Goal: Check status: Check status

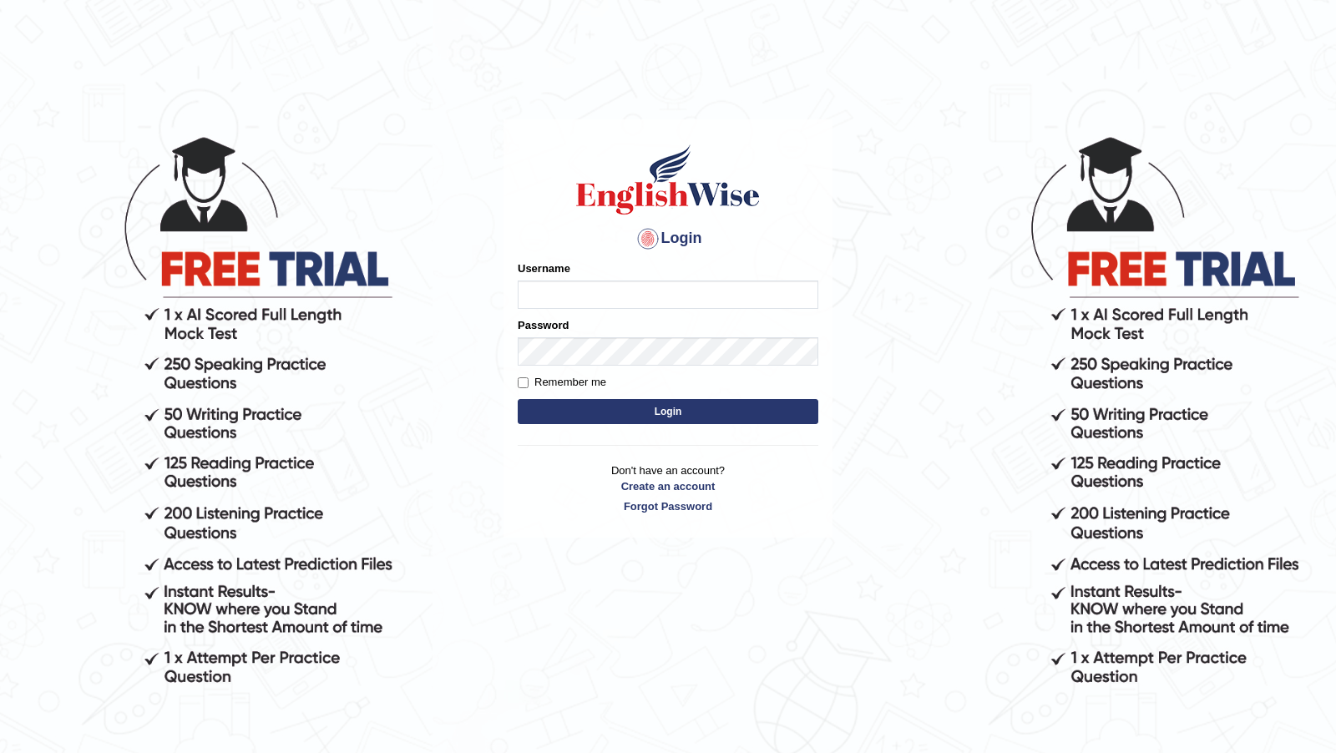
type input "himanshi7"
click at [634, 411] on button "Login" at bounding box center [668, 411] width 301 height 25
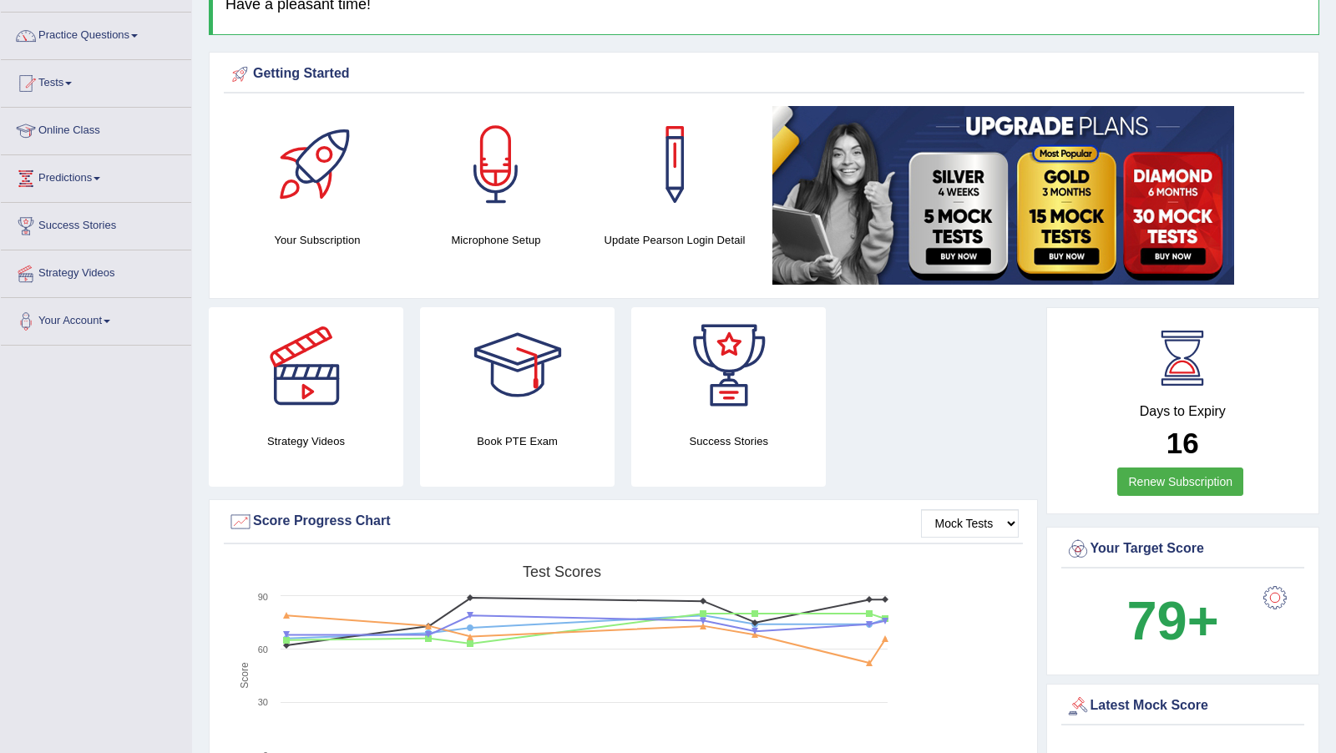
scroll to position [111, 0]
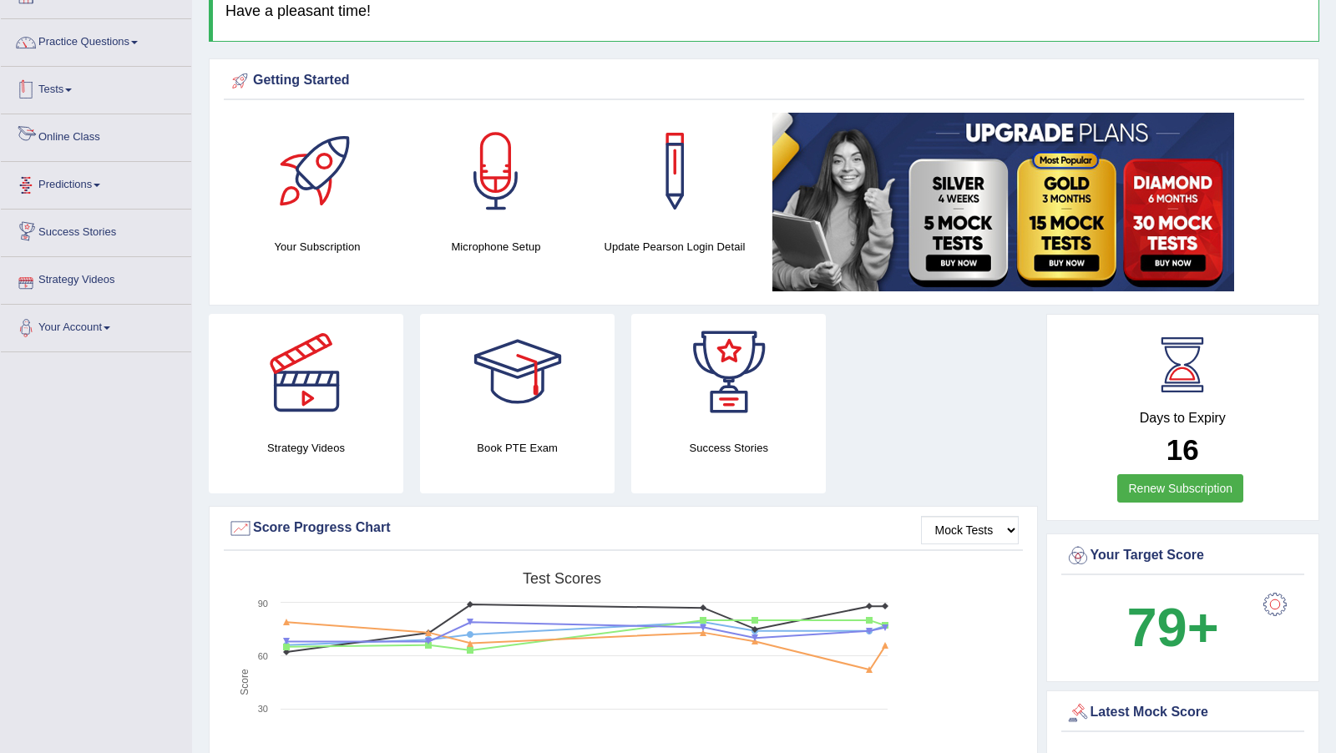
click at [66, 88] on link "Tests" at bounding box center [96, 88] width 190 height 42
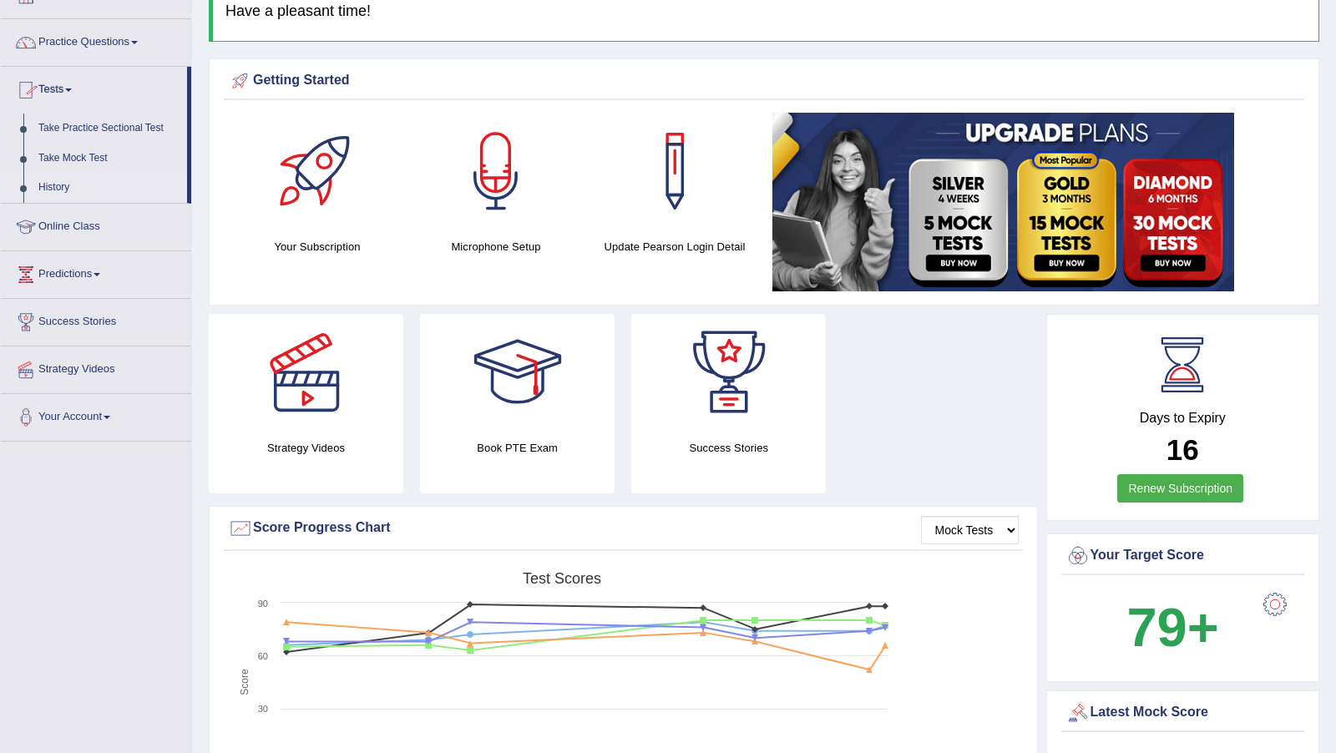
click at [65, 180] on link "History" at bounding box center [109, 188] width 156 height 30
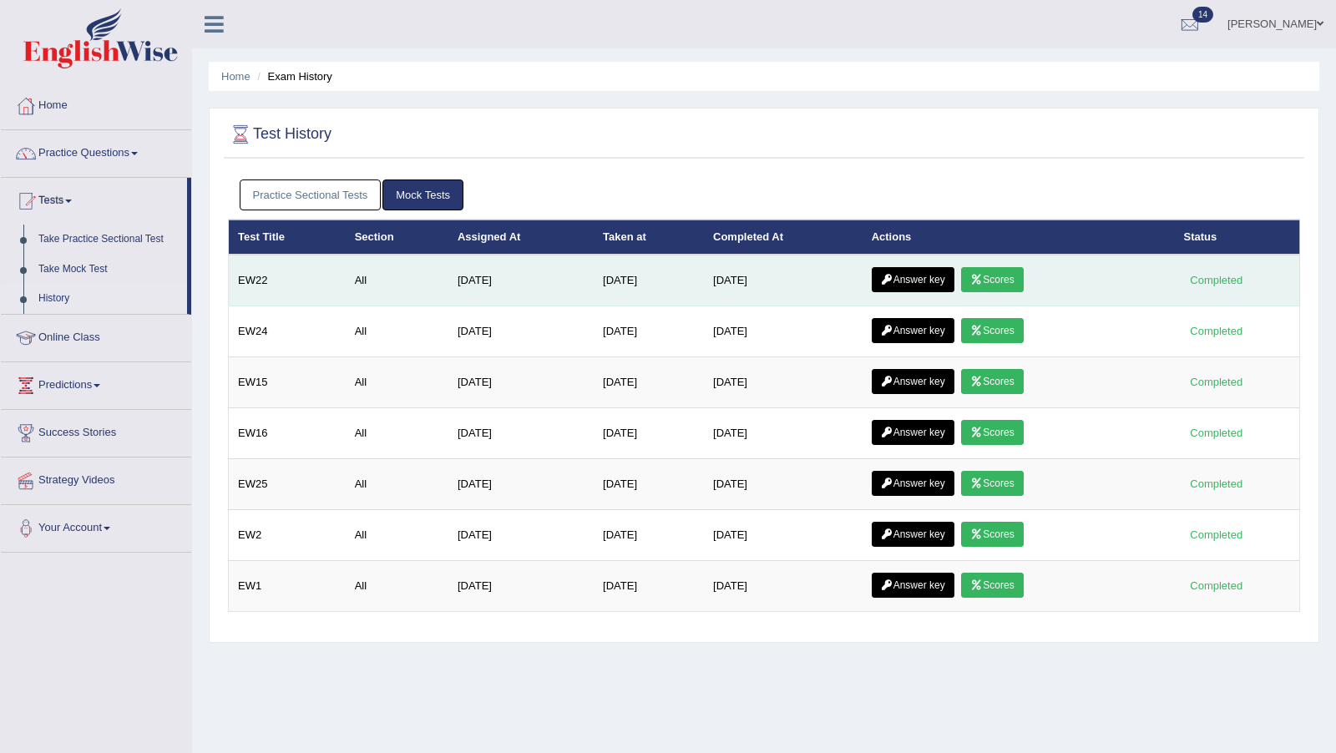
click at [1023, 269] on link "Scores" at bounding box center [992, 279] width 62 height 25
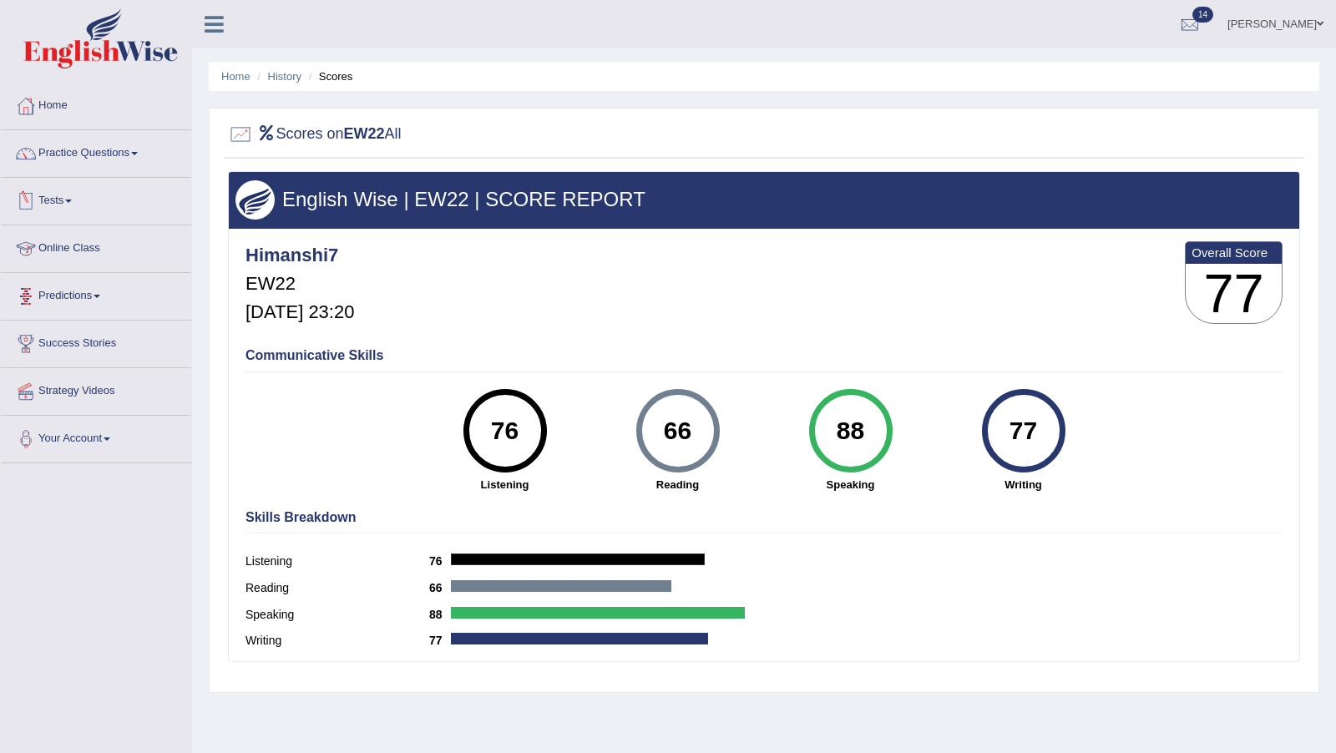
click at [67, 195] on link "Tests" at bounding box center [96, 199] width 190 height 42
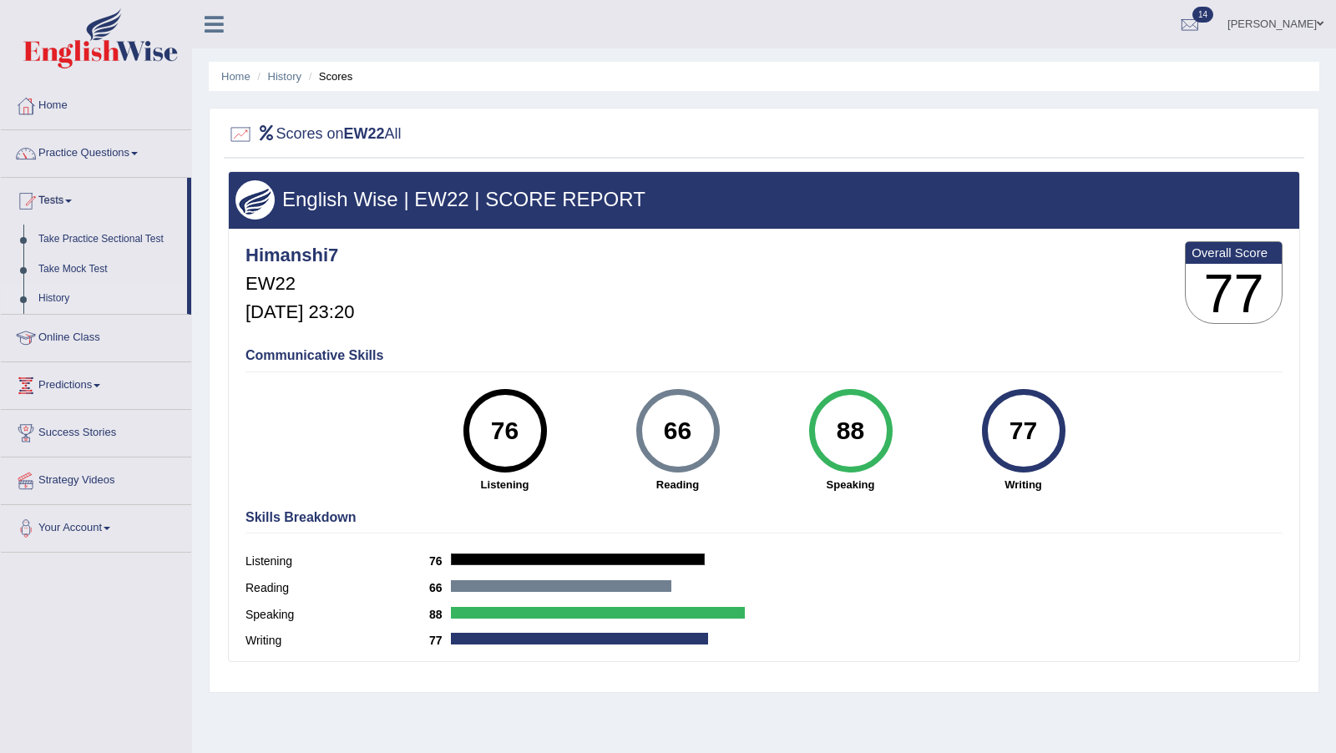
click at [51, 296] on link "History" at bounding box center [109, 299] width 156 height 30
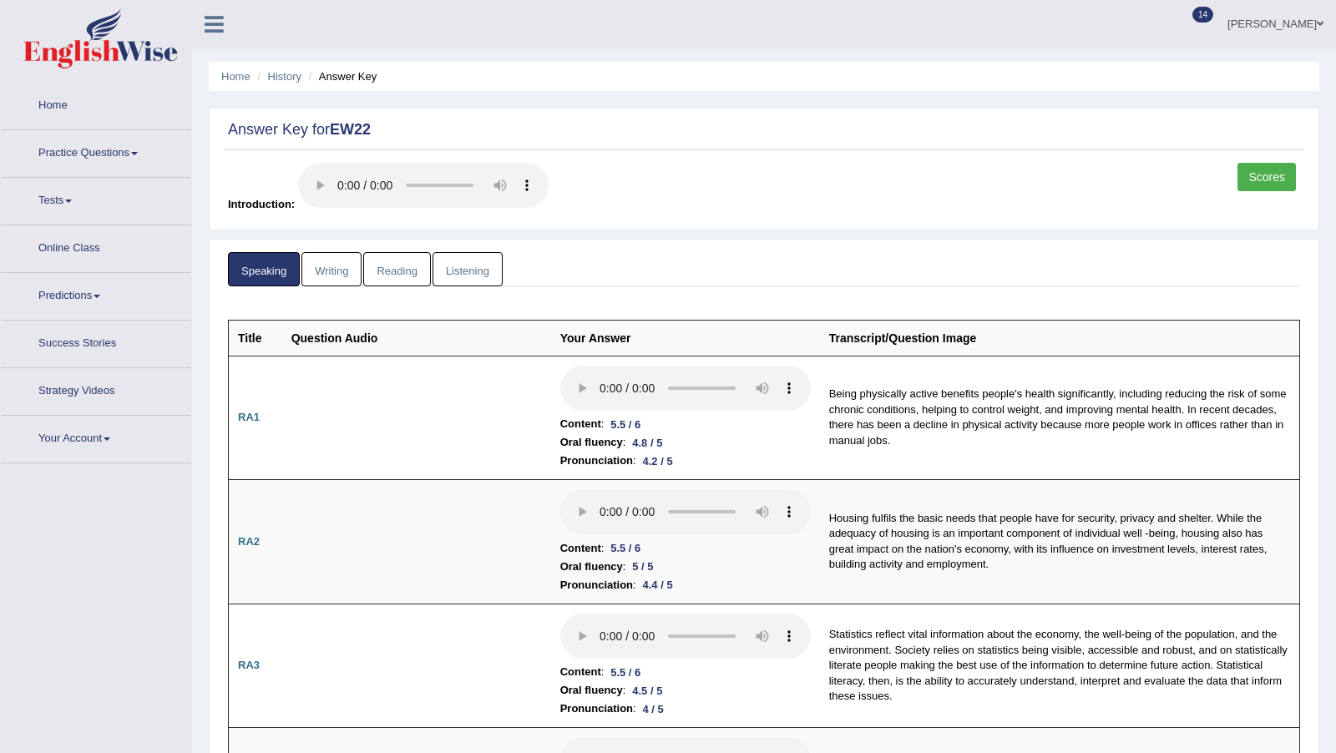
click at [334, 271] on link "Writing" at bounding box center [331, 269] width 60 height 34
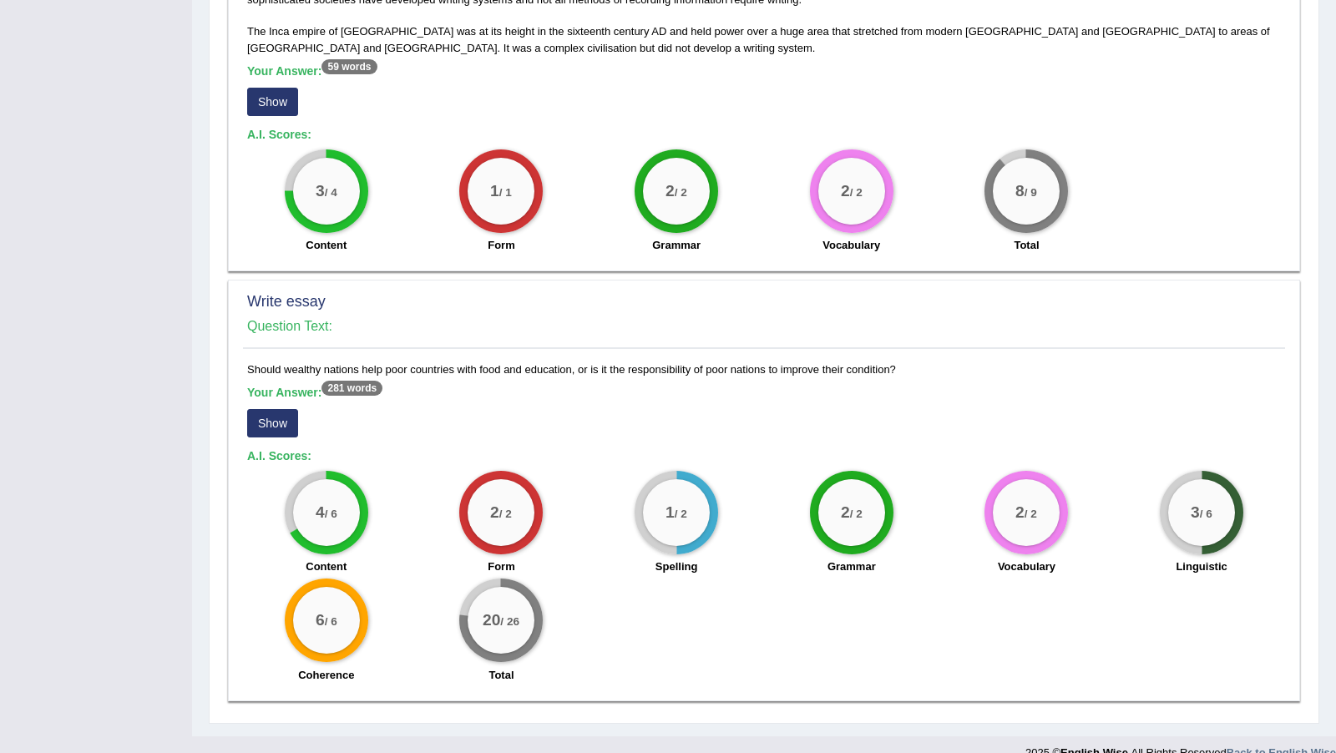
scroll to position [1050, 0]
click at [274, 408] on button "Show" at bounding box center [272, 422] width 51 height 28
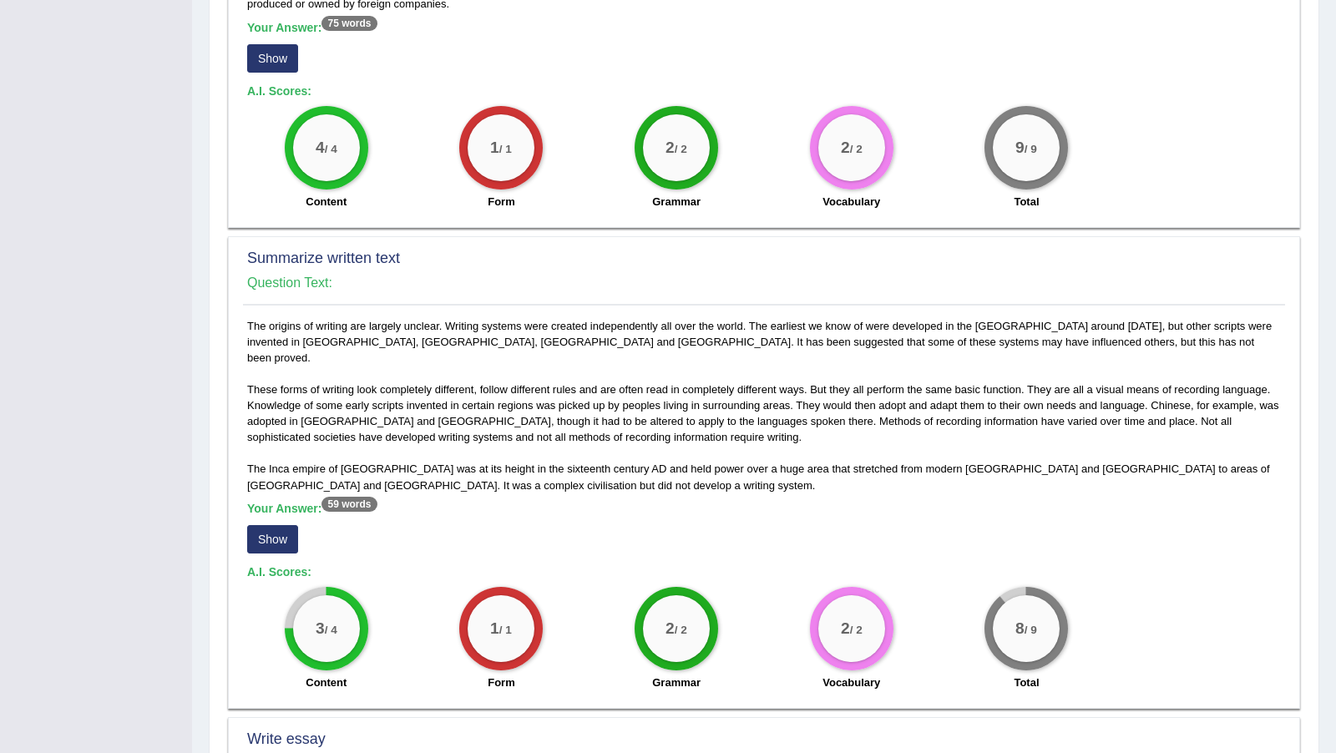
scroll to position [605, 0]
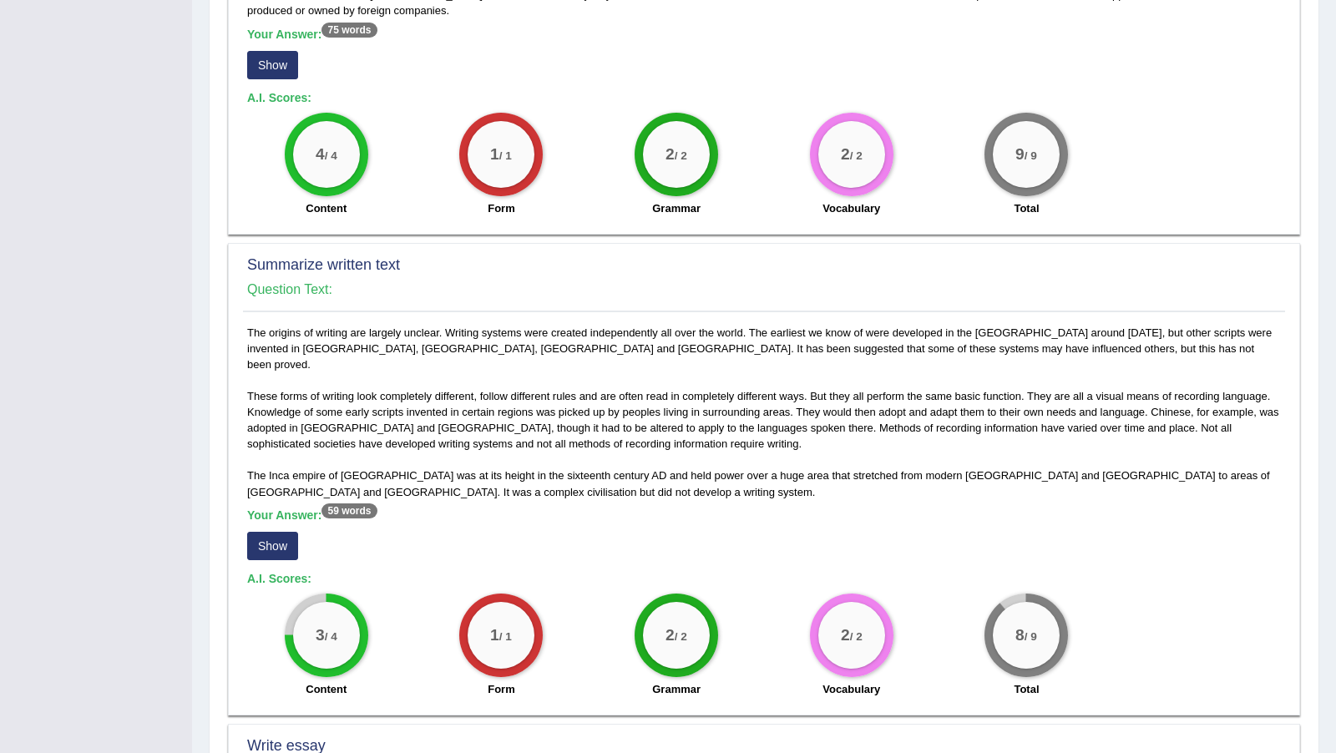
click at [271, 532] on button "Show" at bounding box center [272, 546] width 51 height 28
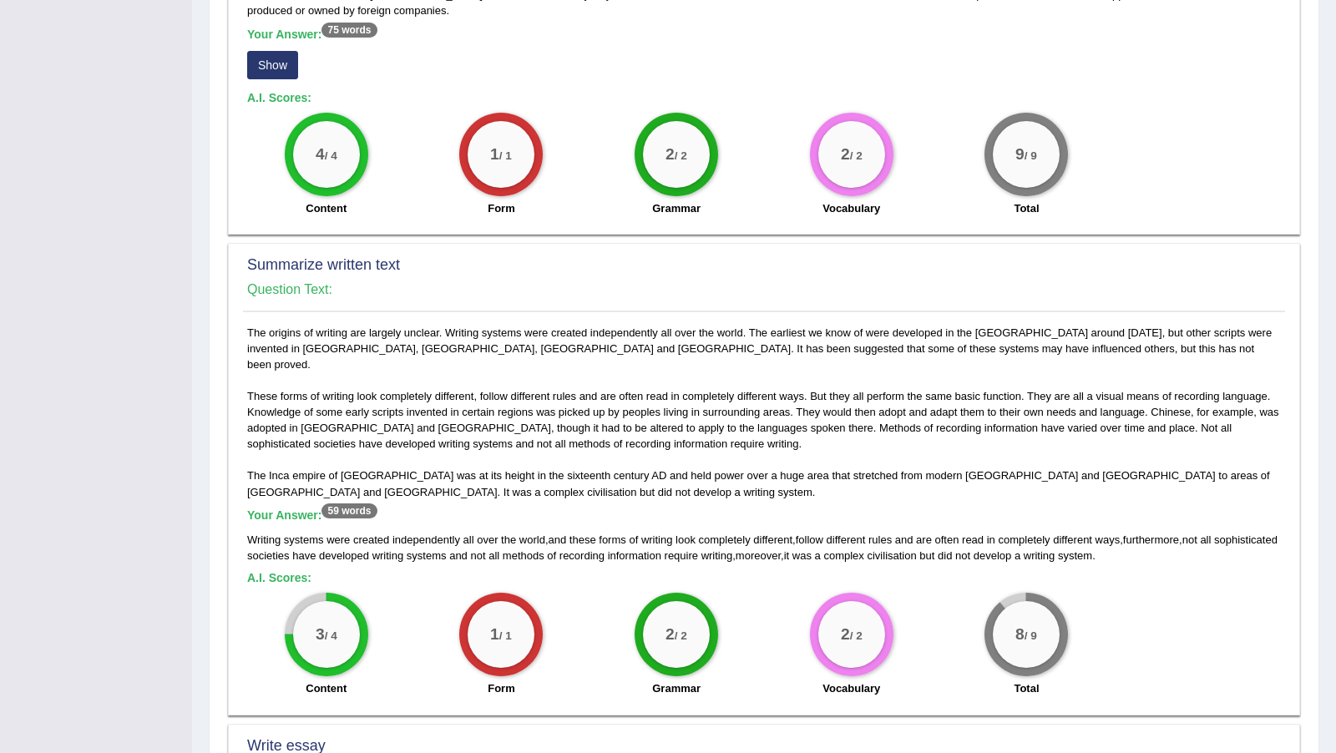
click at [92, 503] on div "Toggle navigation Home Practice Questions Speaking Practice Read Aloud Repeat S…" at bounding box center [668, 375] width 1336 height 1961
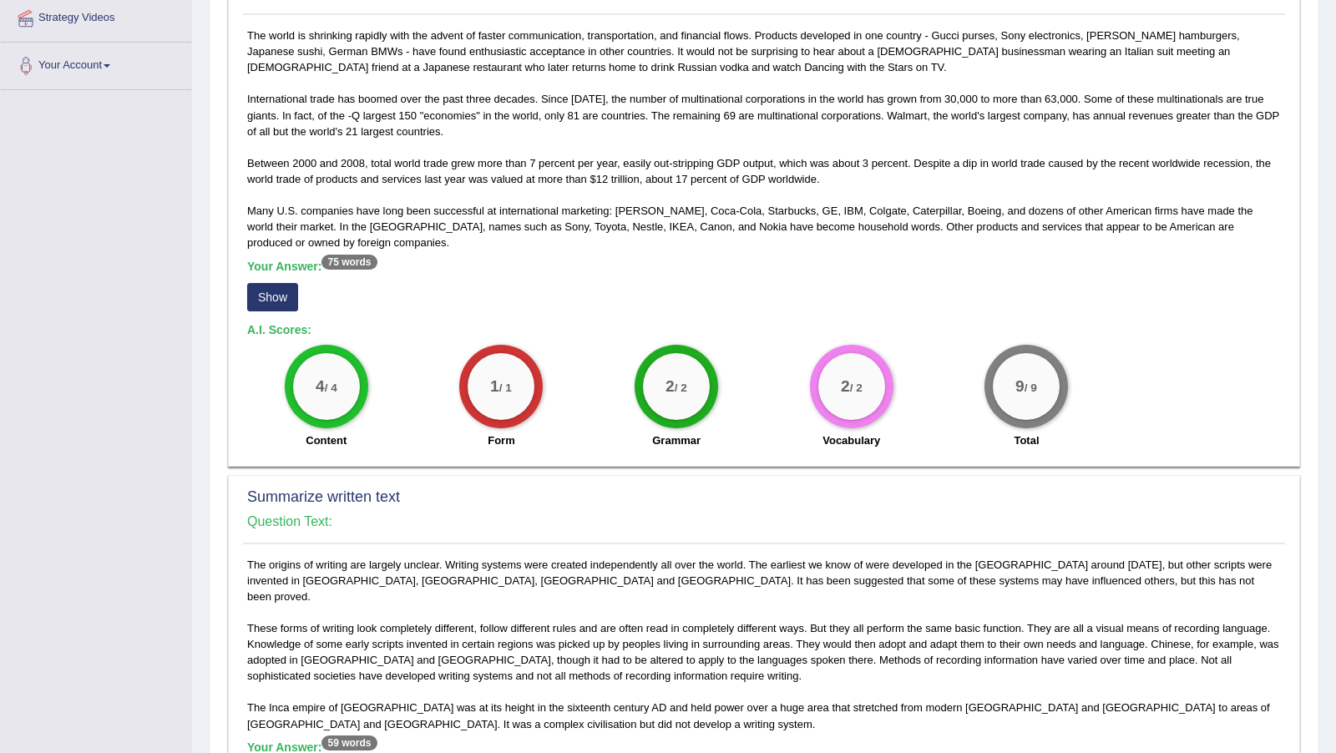
scroll to position [346, 0]
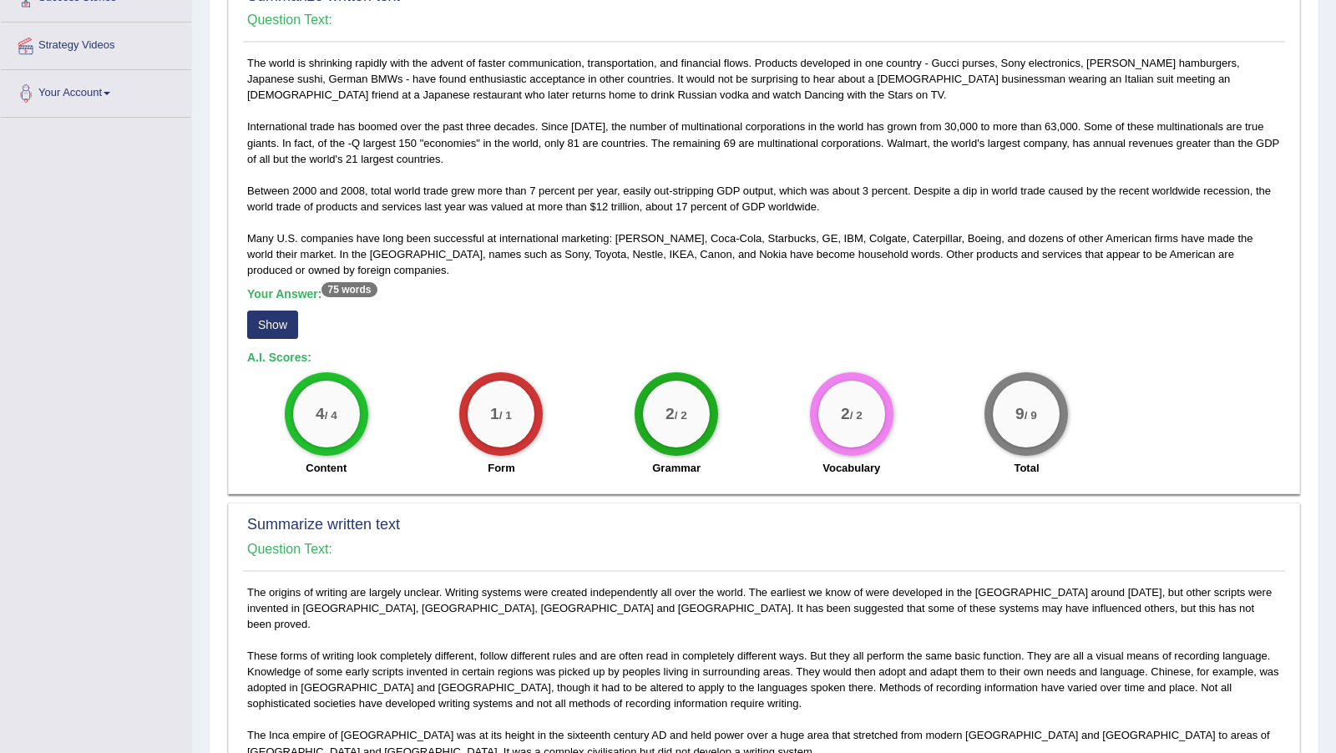
click at [275, 316] on button "Show" at bounding box center [272, 325] width 51 height 28
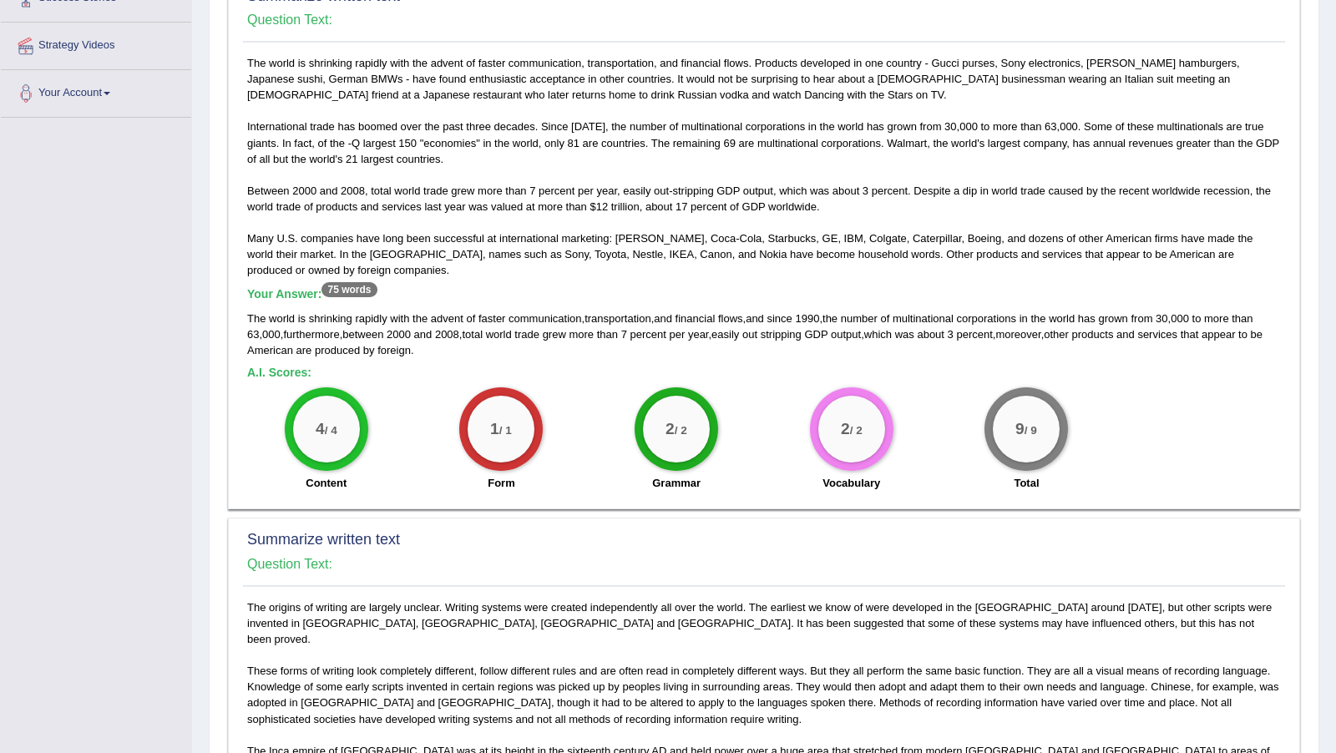
click at [117, 451] on div "Toggle navigation Home Practice Questions Speaking Practice Read Aloud Repeat S…" at bounding box center [668, 642] width 1336 height 1977
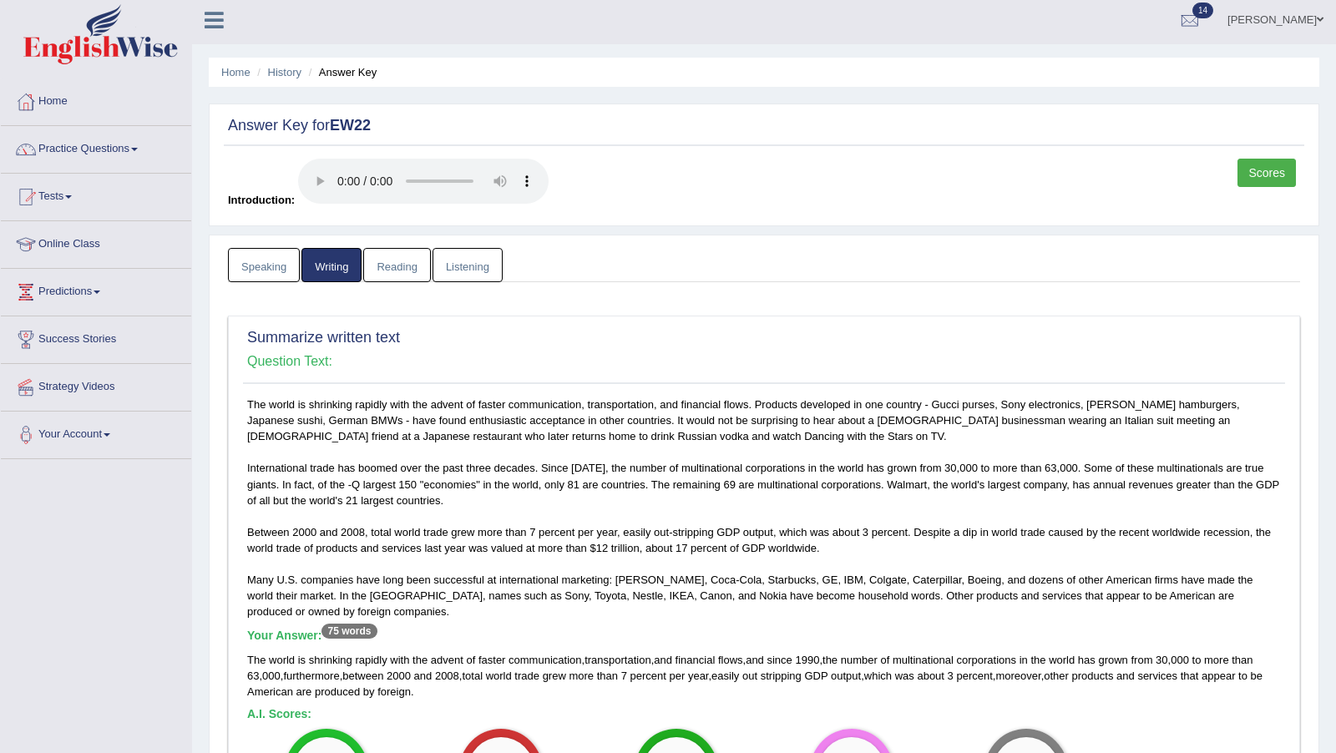
scroll to position [0, 0]
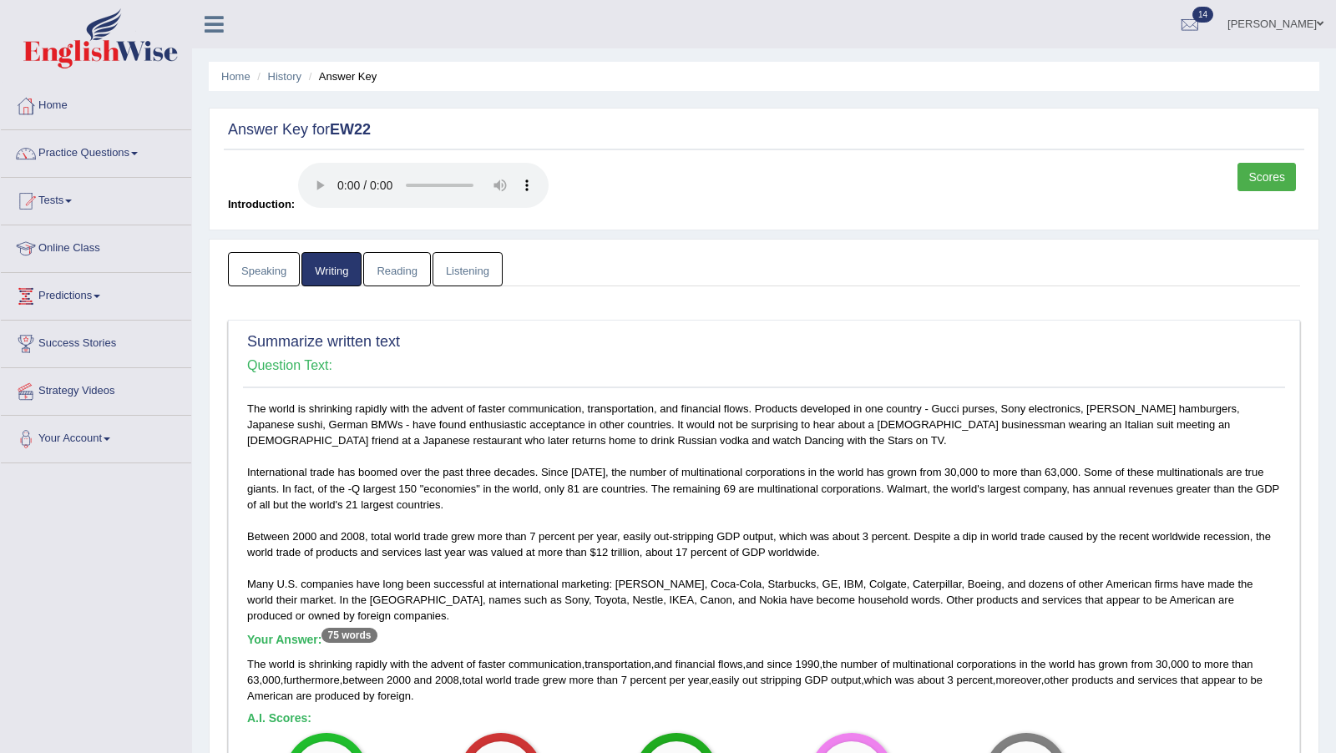
click at [1273, 181] on link "Scores" at bounding box center [1266, 177] width 58 height 28
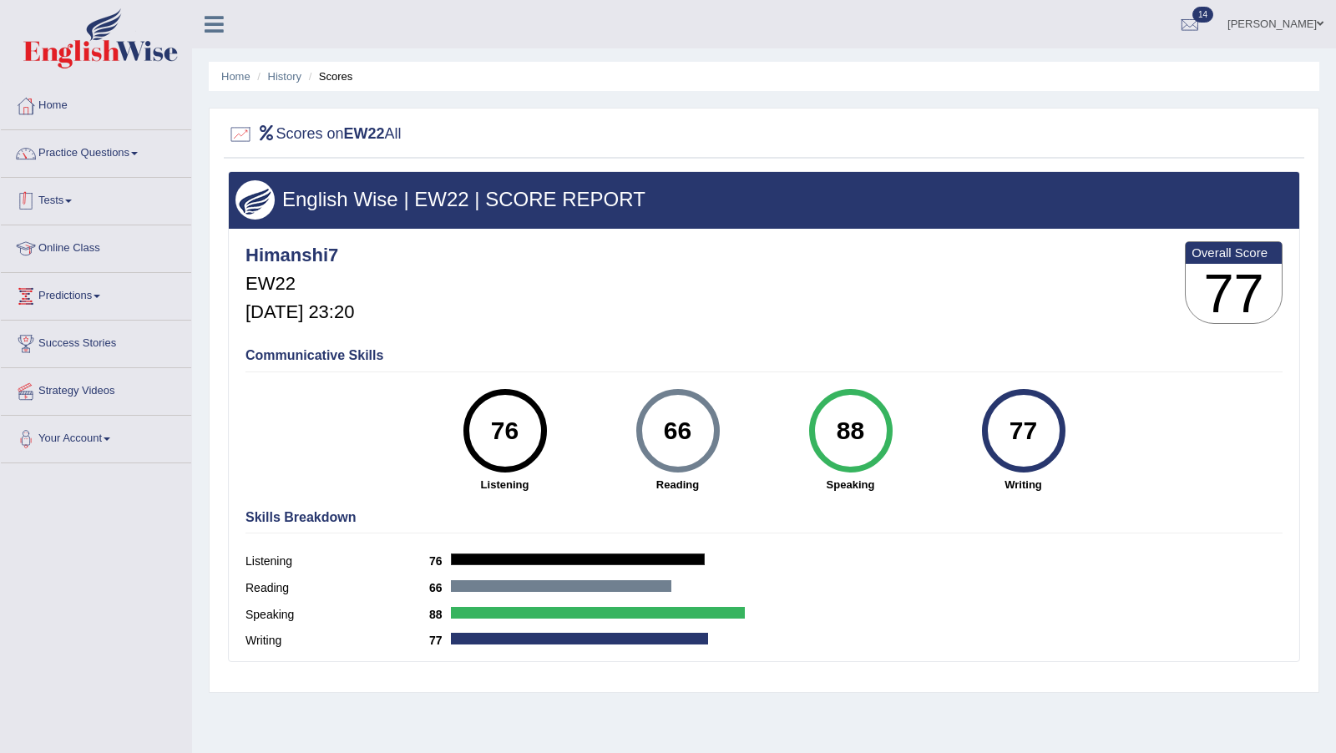
click at [65, 201] on link "Tests" at bounding box center [96, 199] width 190 height 42
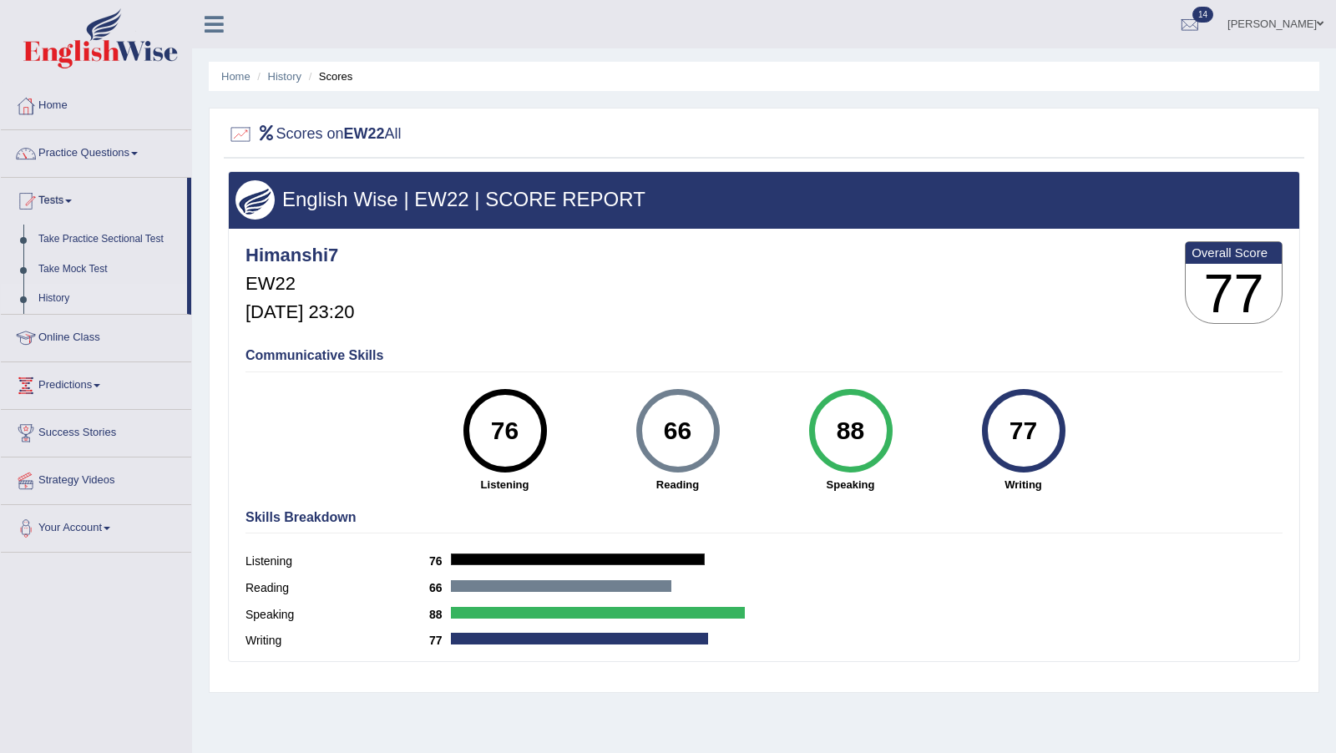
click at [66, 301] on link "History" at bounding box center [109, 299] width 156 height 30
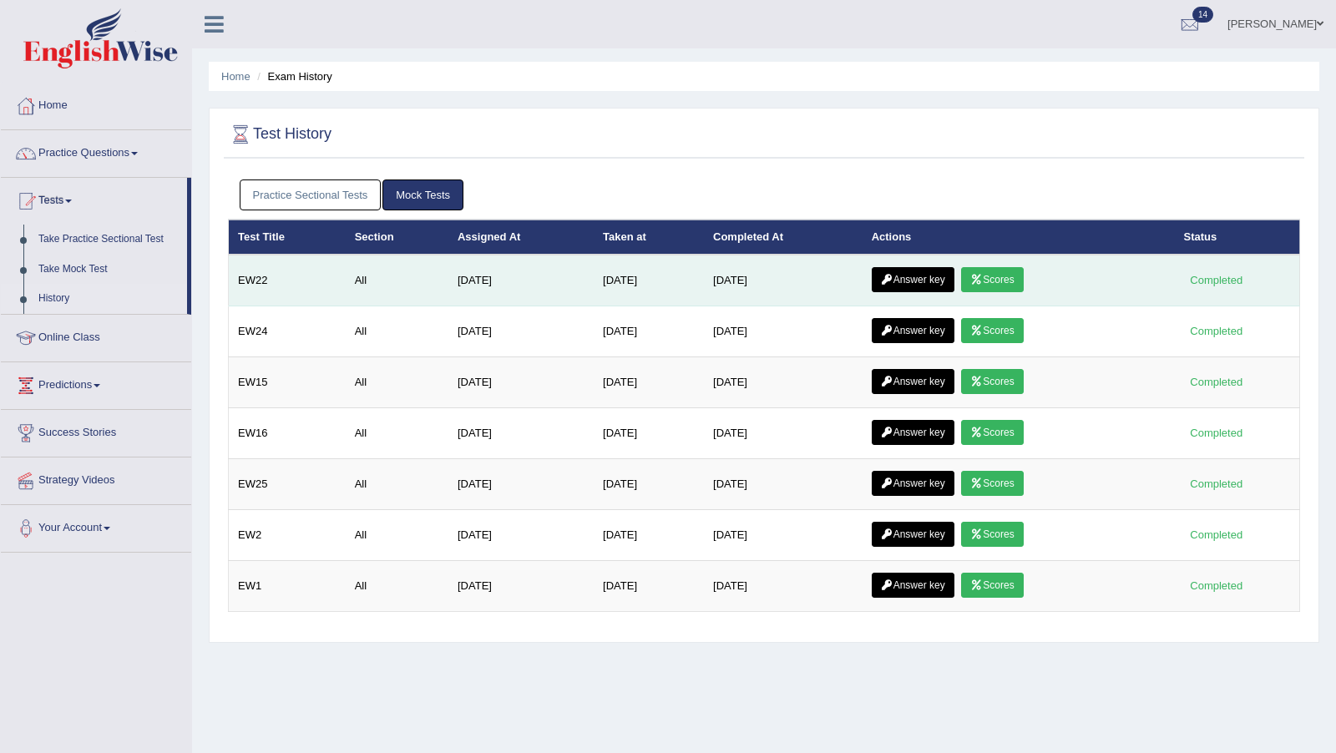
click at [925, 279] on link "Answer key" at bounding box center [913, 279] width 83 height 25
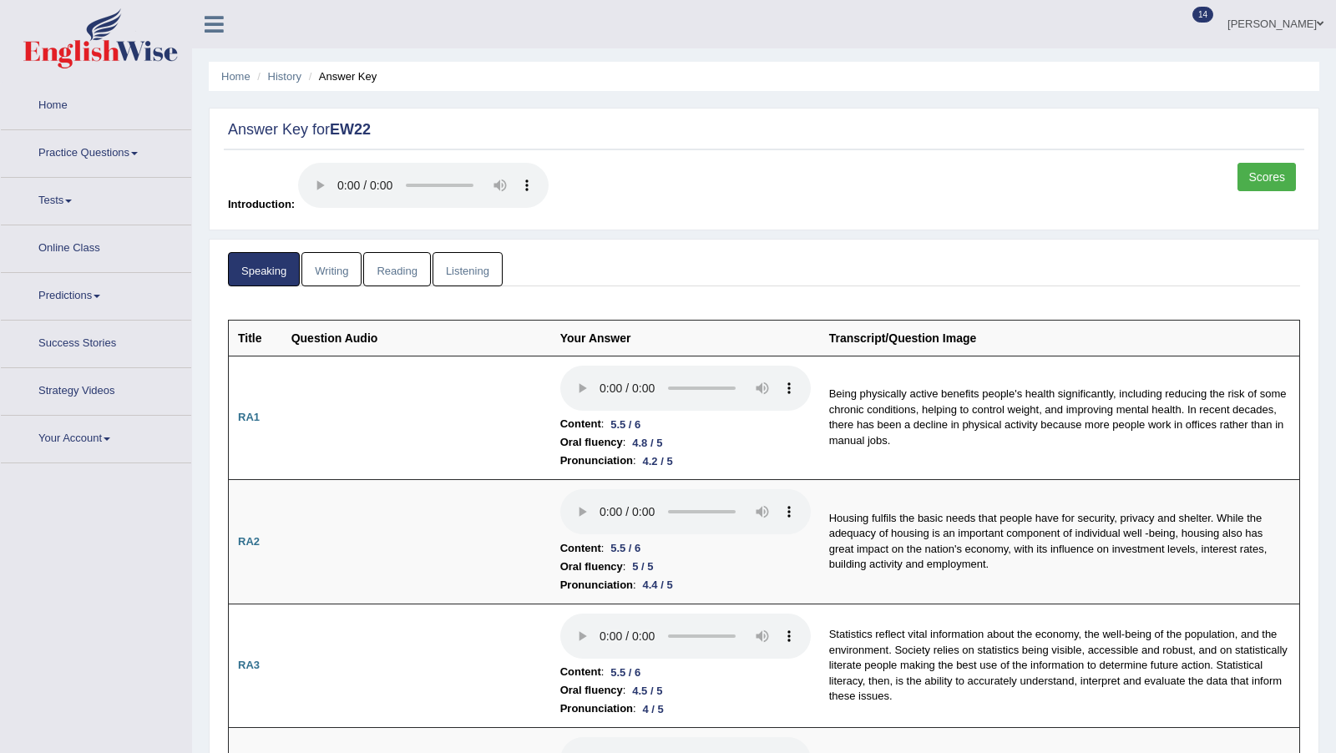
click at [464, 269] on link "Listening" at bounding box center [467, 269] width 70 height 34
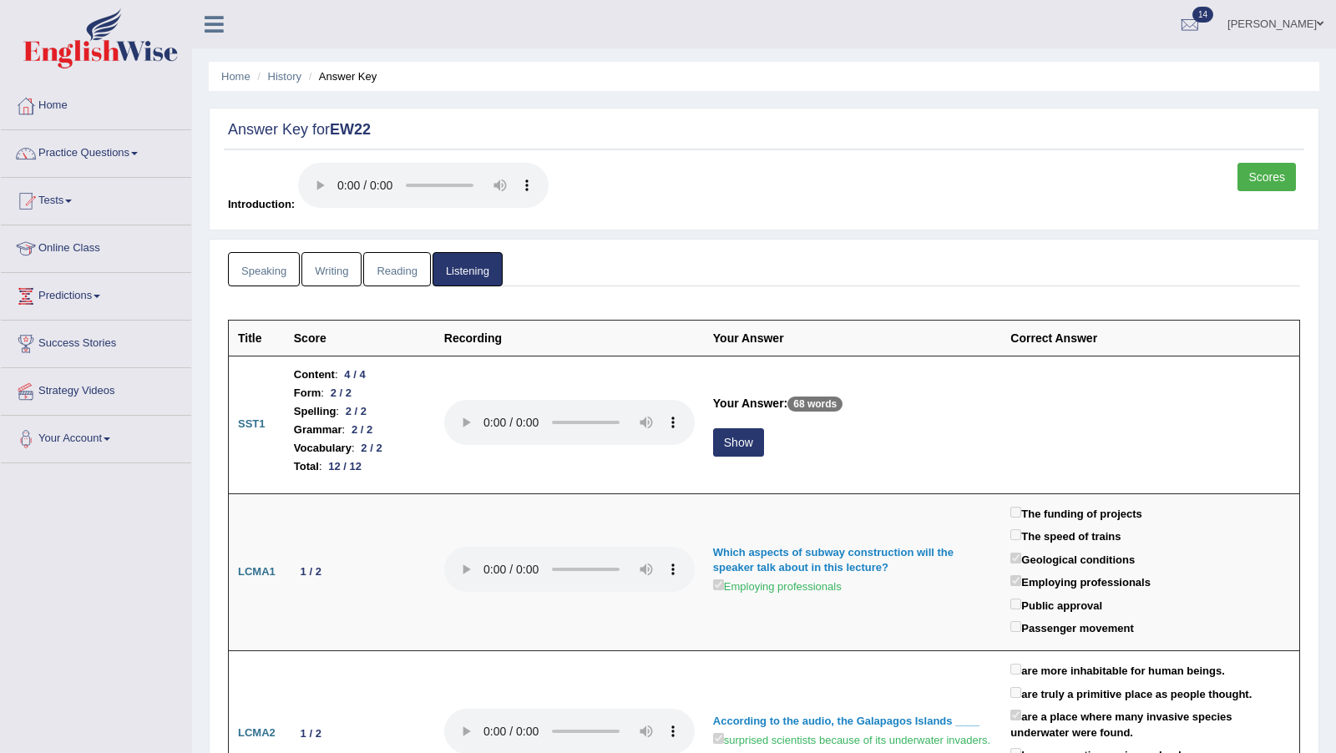
click at [336, 268] on link "Writing" at bounding box center [331, 269] width 60 height 34
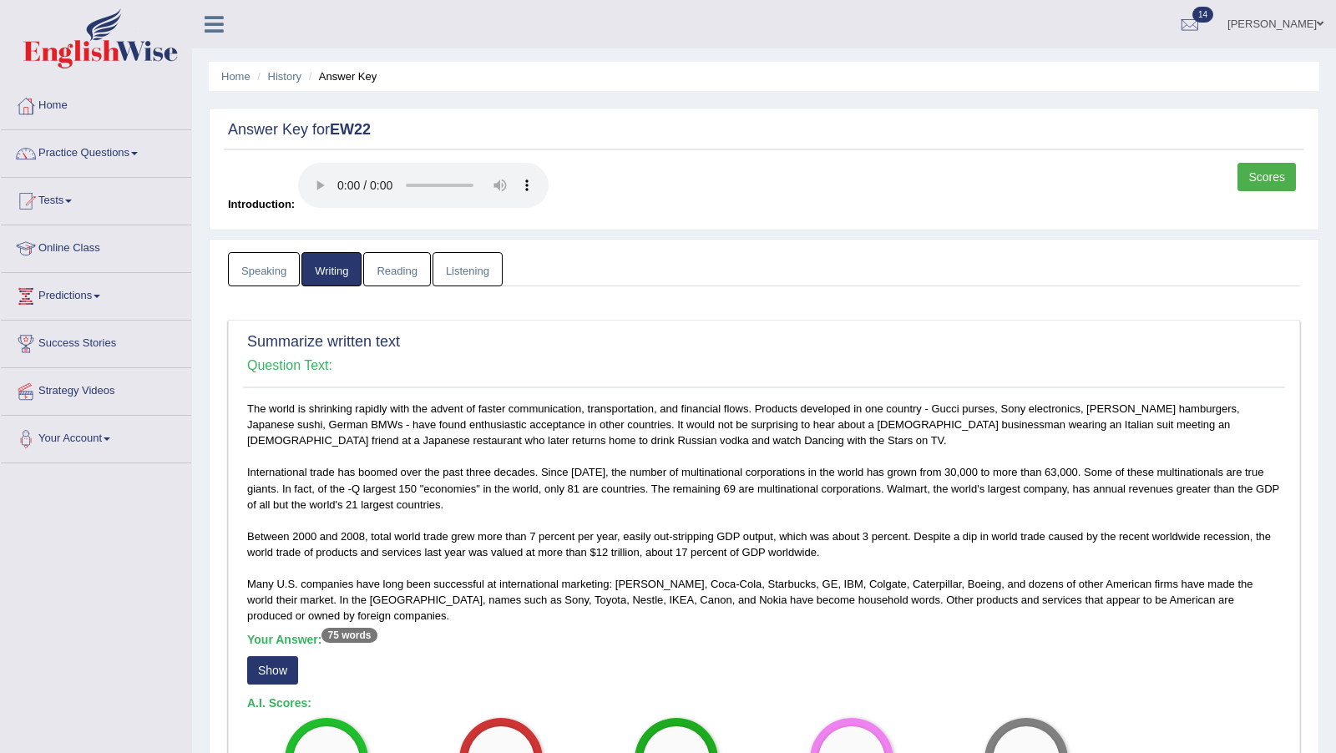
click at [279, 271] on link "Speaking" at bounding box center [264, 269] width 72 height 34
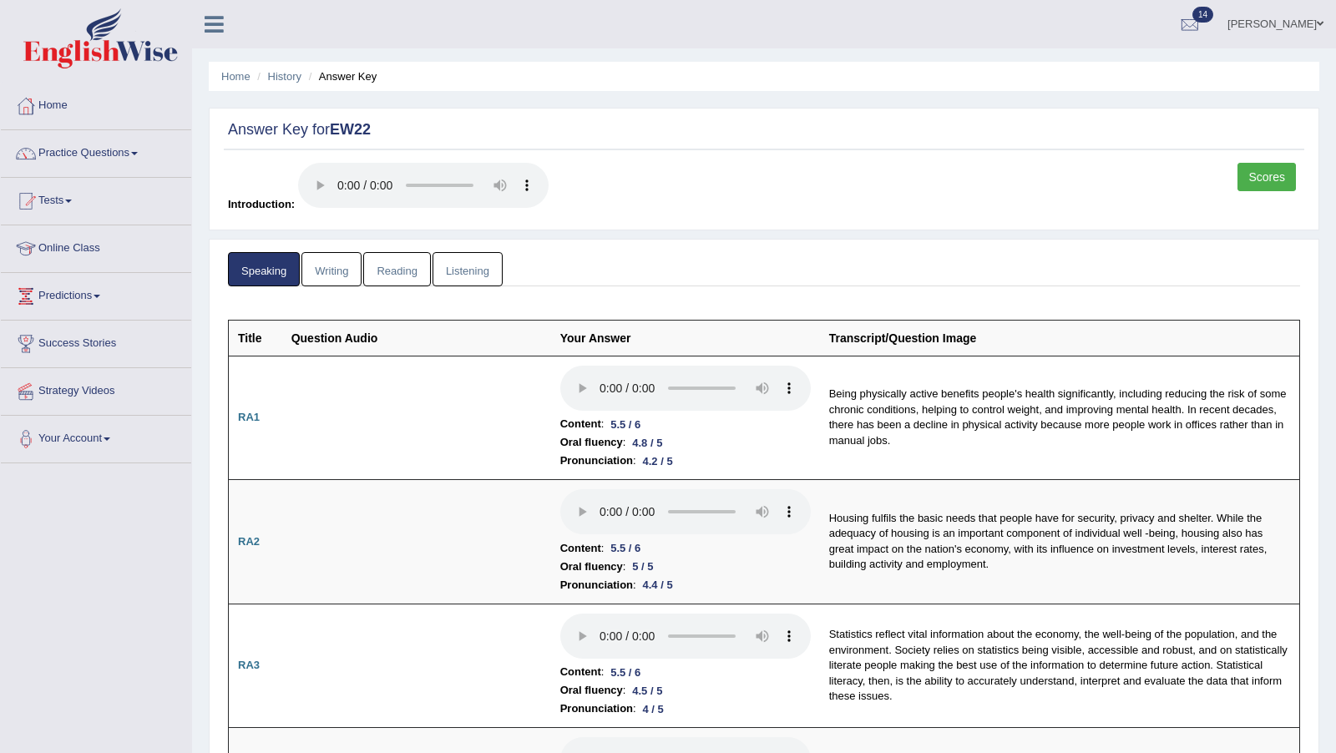
click at [323, 273] on link "Writing" at bounding box center [331, 269] width 60 height 34
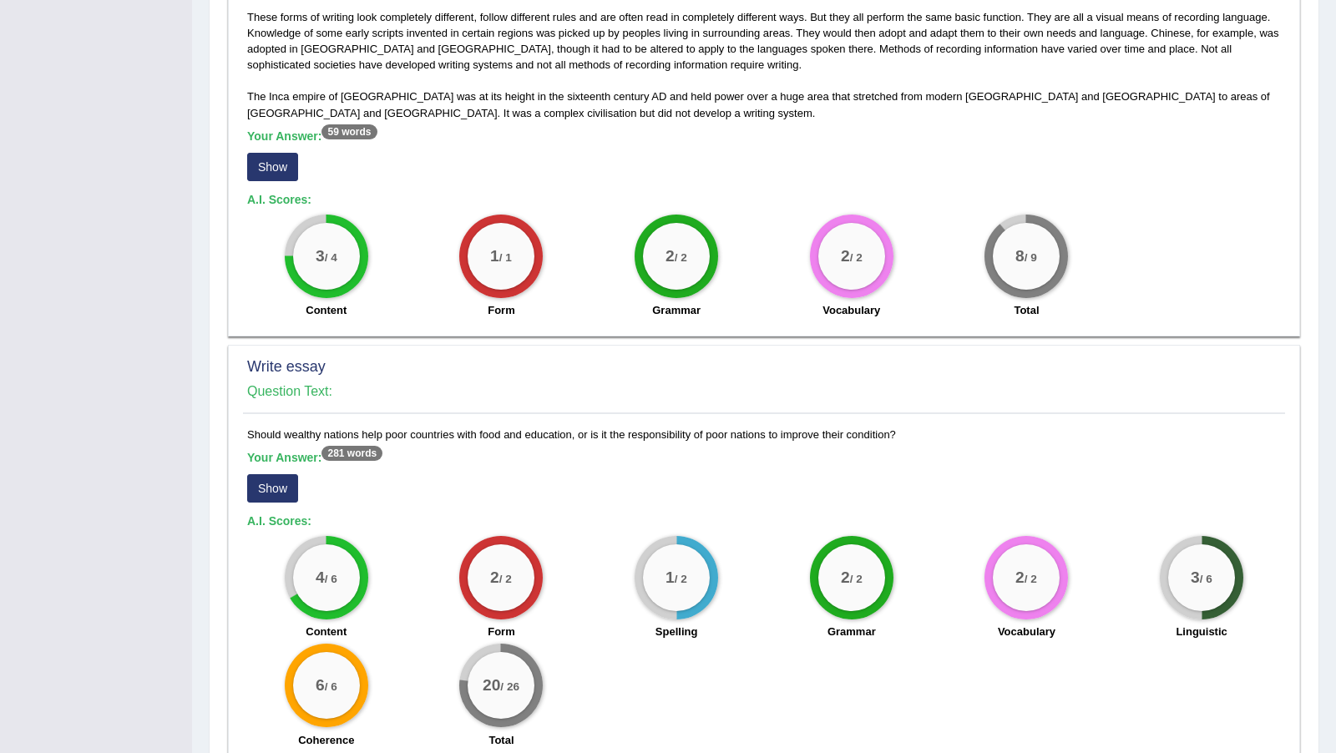
scroll to position [977, 0]
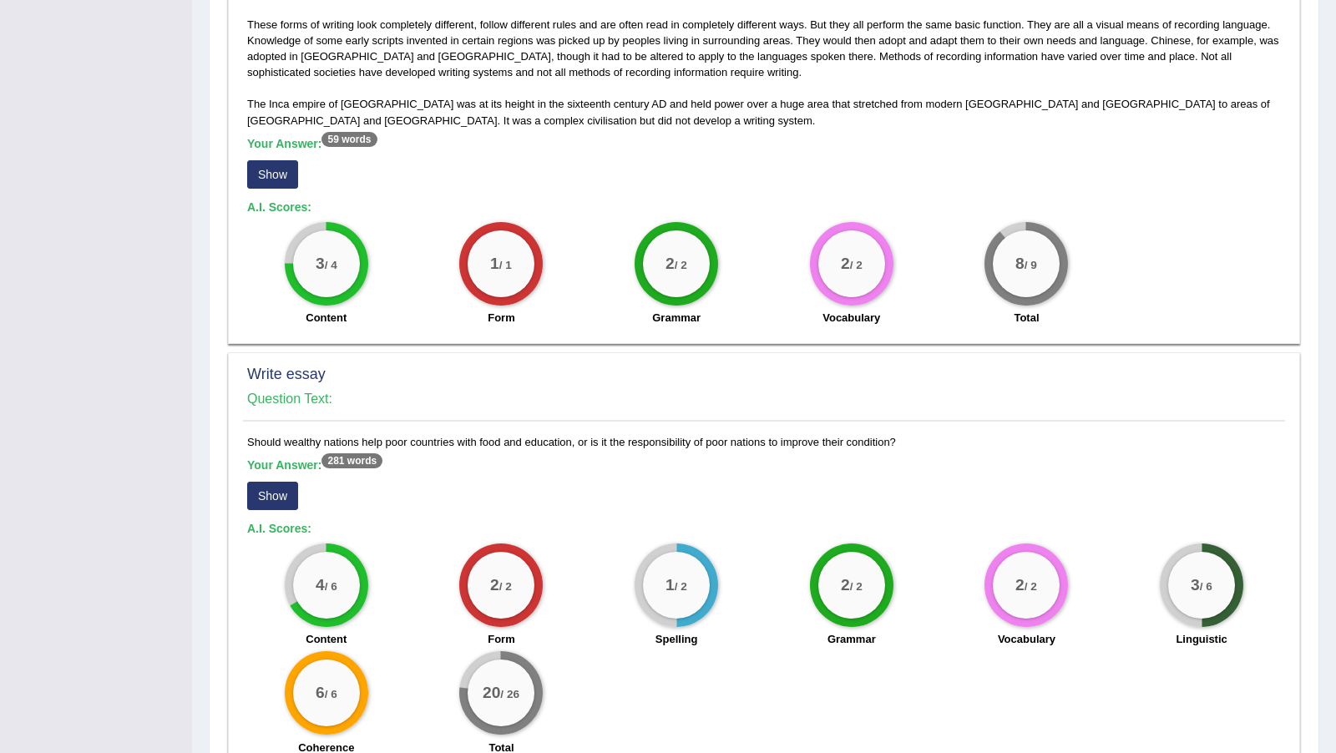
click at [280, 482] on button "Show" at bounding box center [272, 496] width 51 height 28
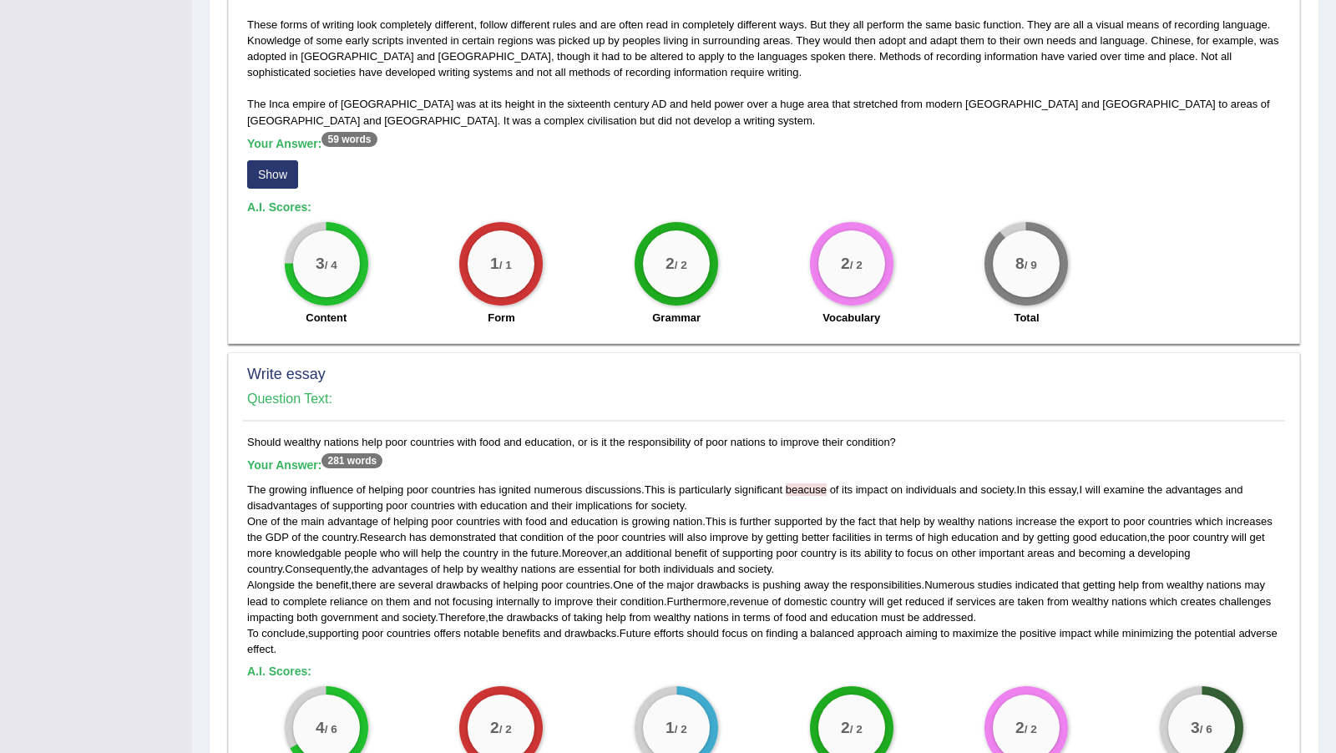
click at [276, 160] on button "Show" at bounding box center [272, 174] width 51 height 28
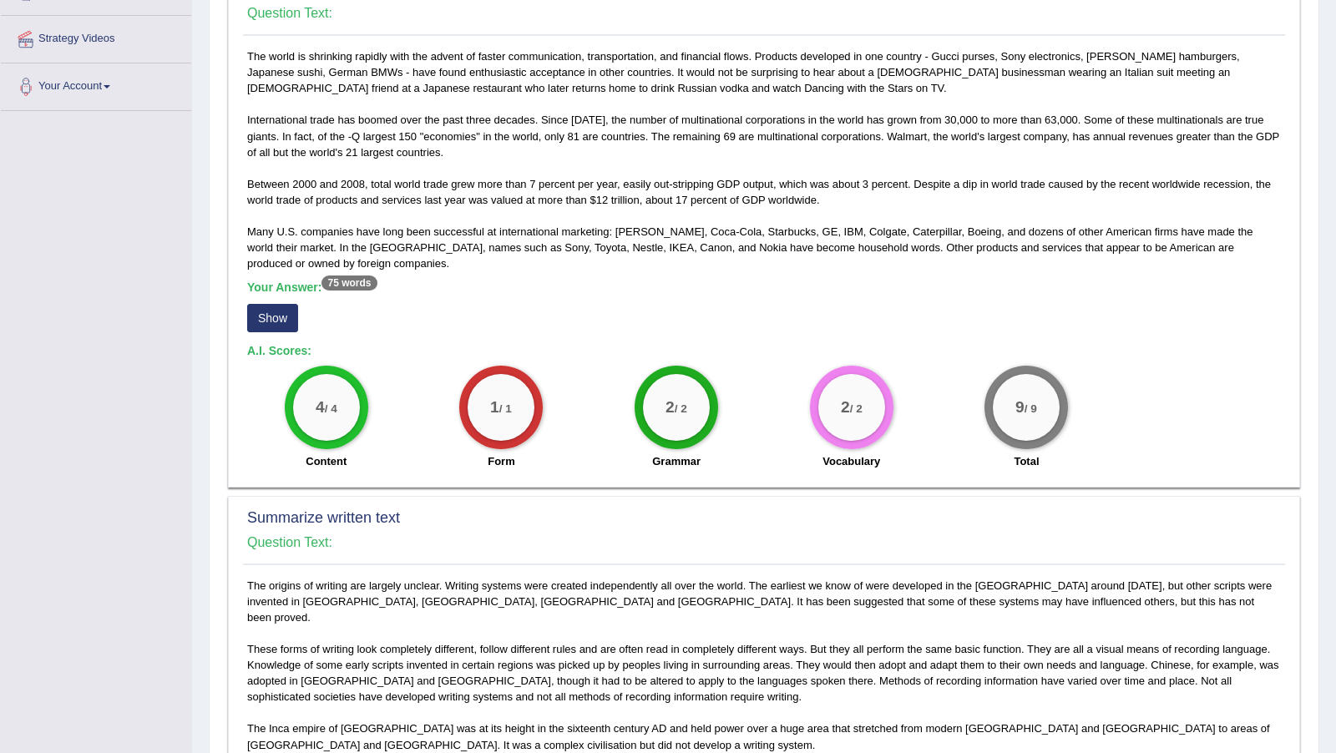
scroll to position [346, 0]
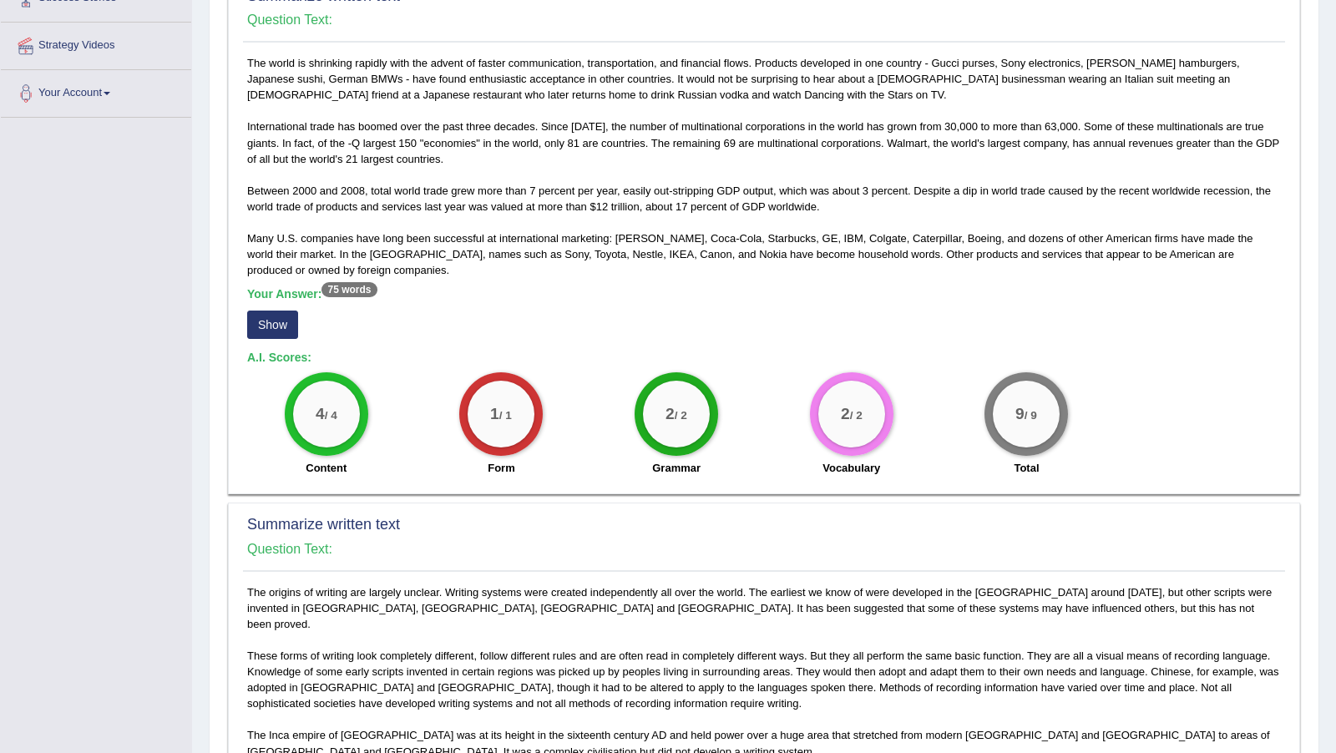
click at [268, 323] on button "Show" at bounding box center [272, 325] width 51 height 28
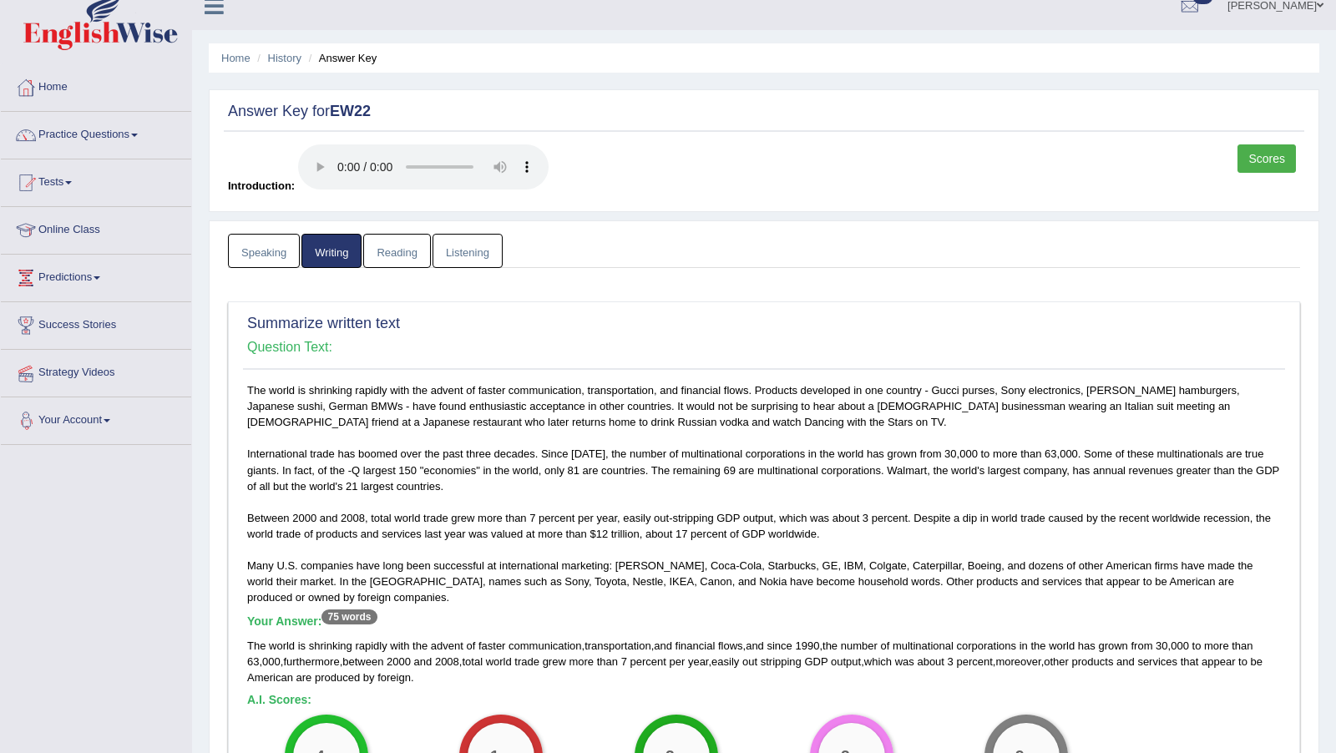
scroll to position [0, 0]
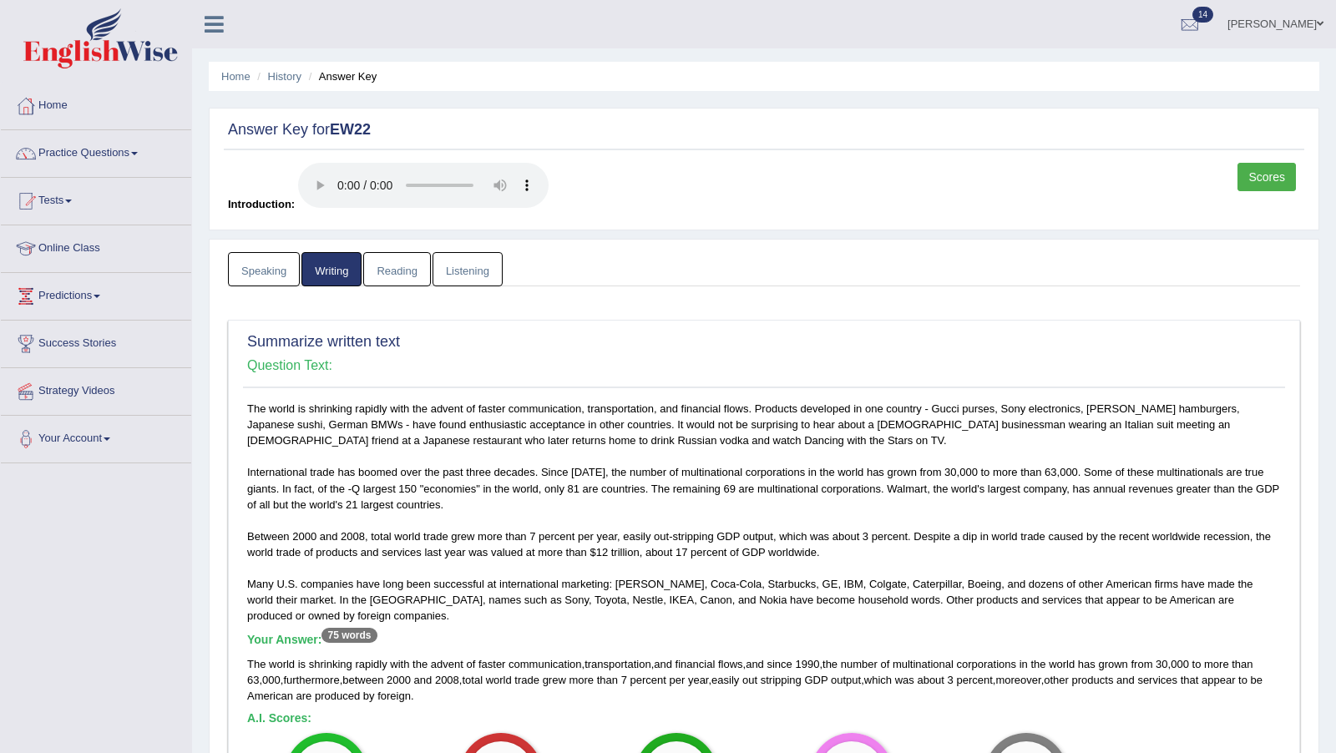
click at [267, 274] on link "Speaking" at bounding box center [264, 269] width 72 height 34
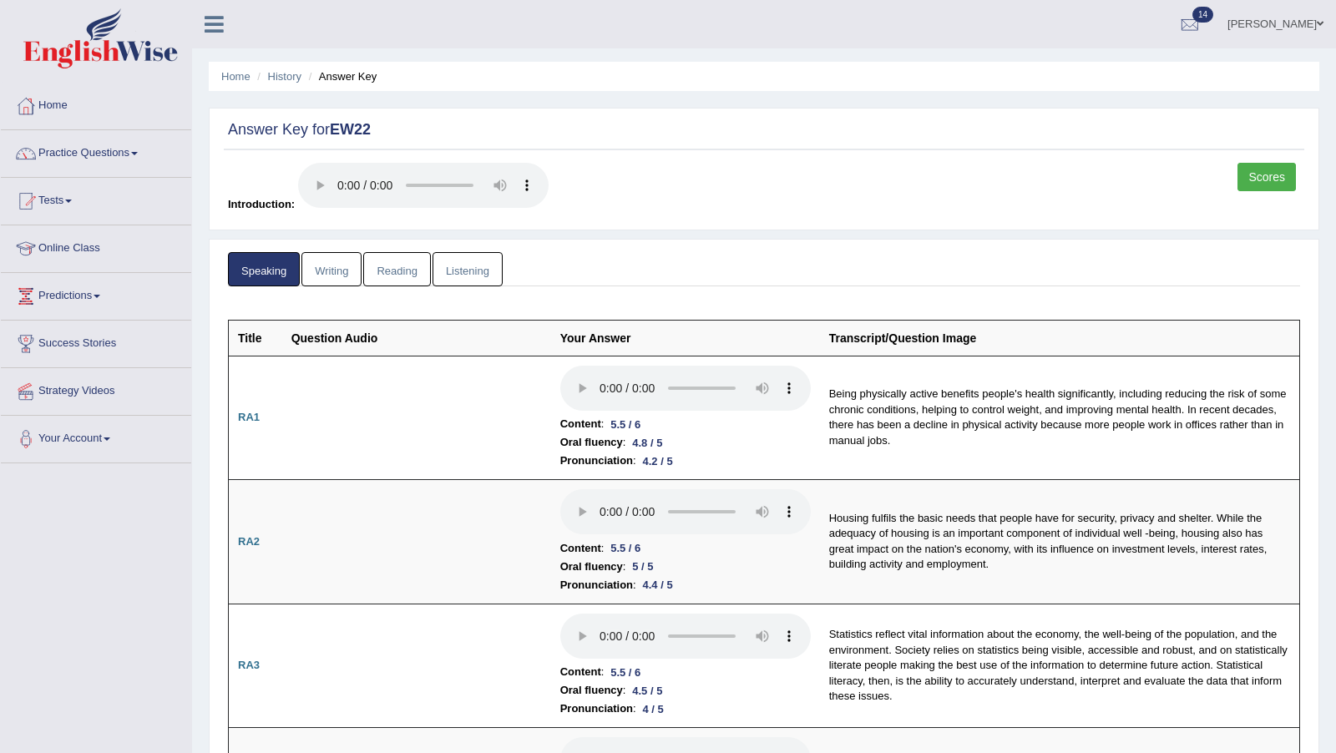
click at [401, 272] on link "Reading" at bounding box center [396, 269] width 67 height 34
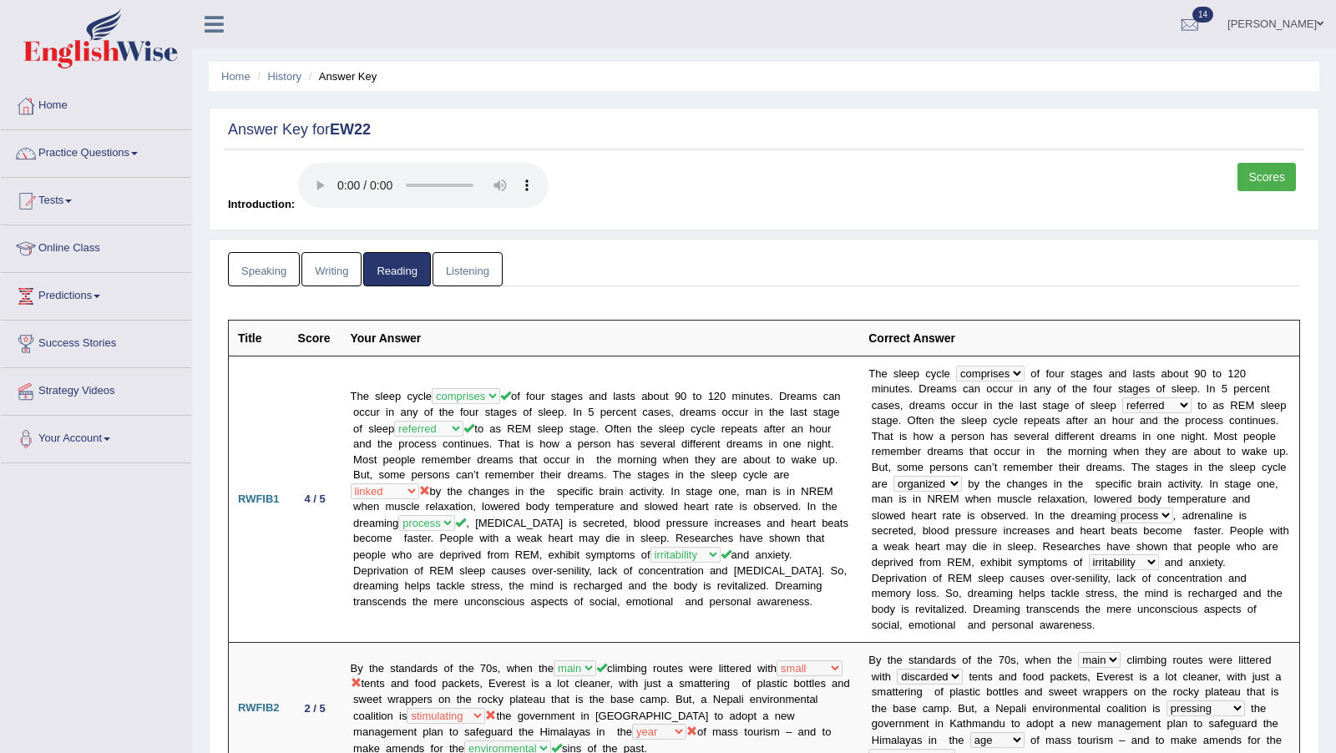
click at [465, 267] on link "Listening" at bounding box center [467, 269] width 70 height 34
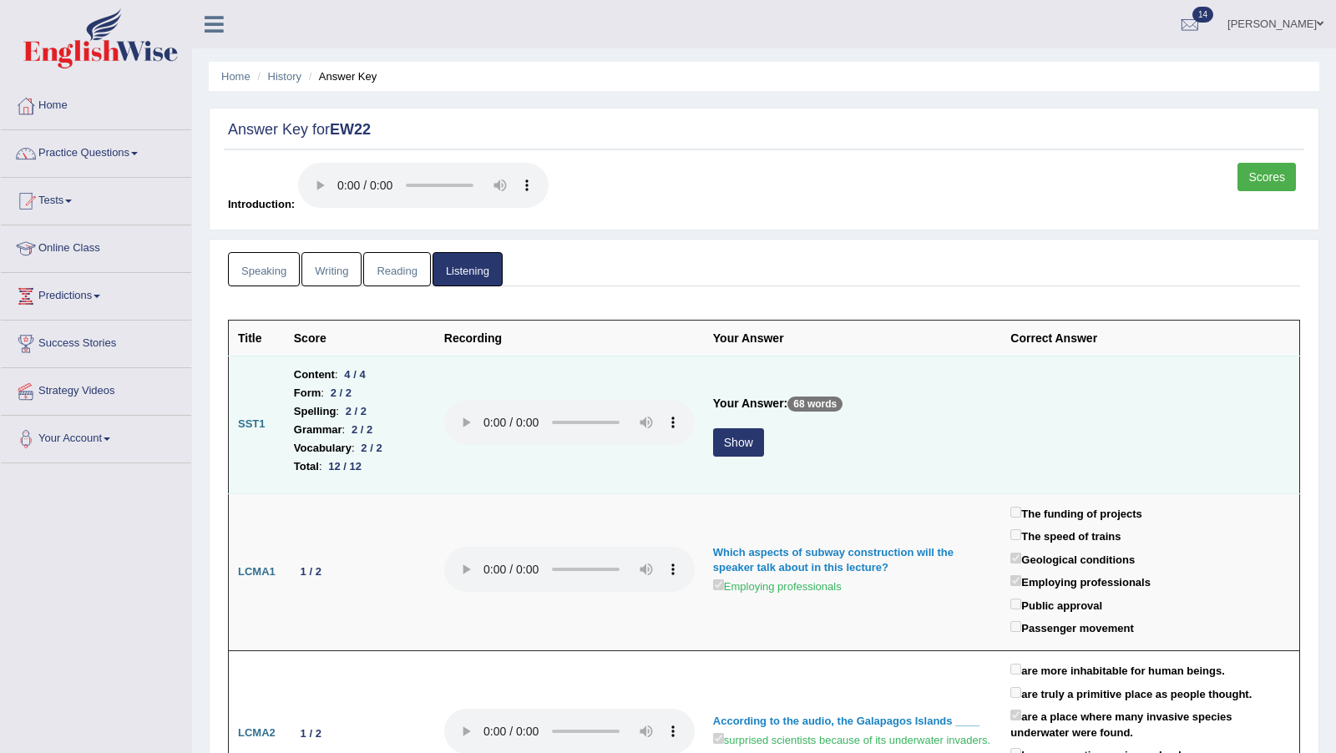
click at [744, 438] on button "Show" at bounding box center [738, 442] width 51 height 28
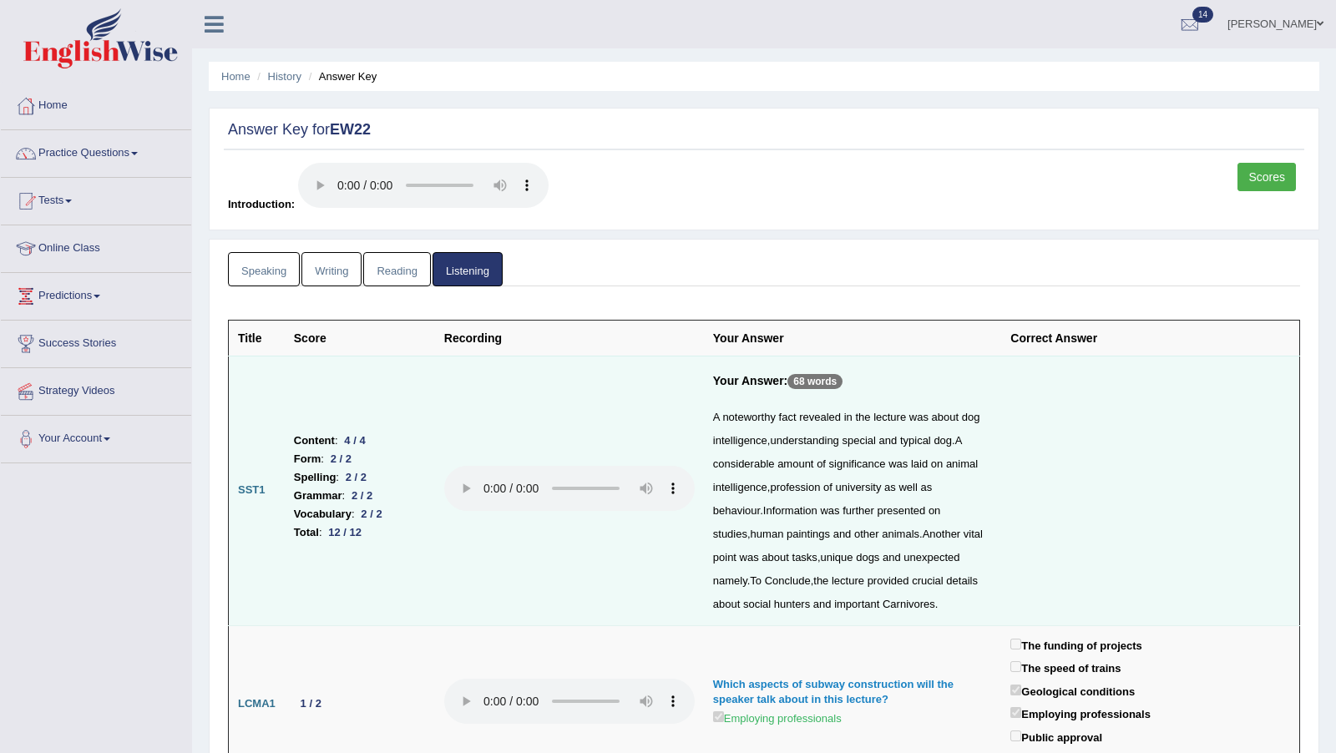
click at [331, 265] on link "Writing" at bounding box center [331, 269] width 60 height 34
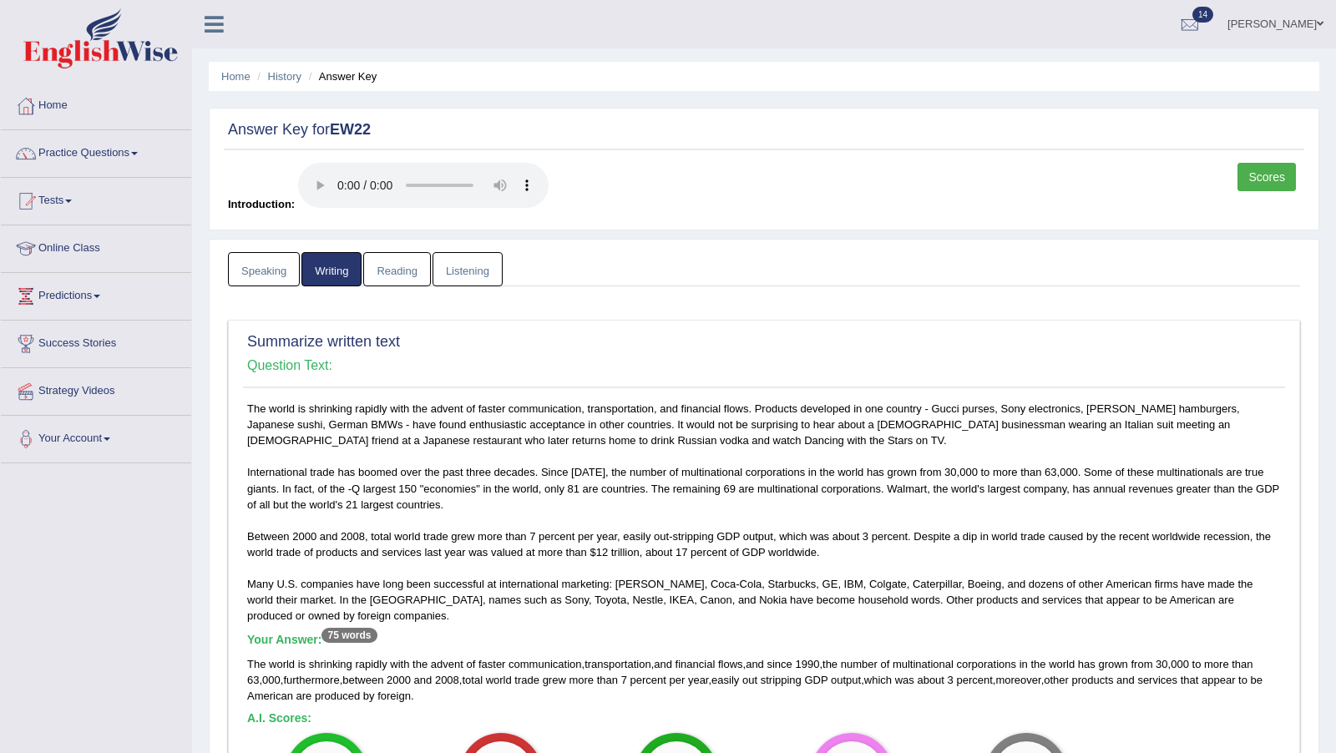
click at [457, 268] on link "Listening" at bounding box center [467, 269] width 70 height 34
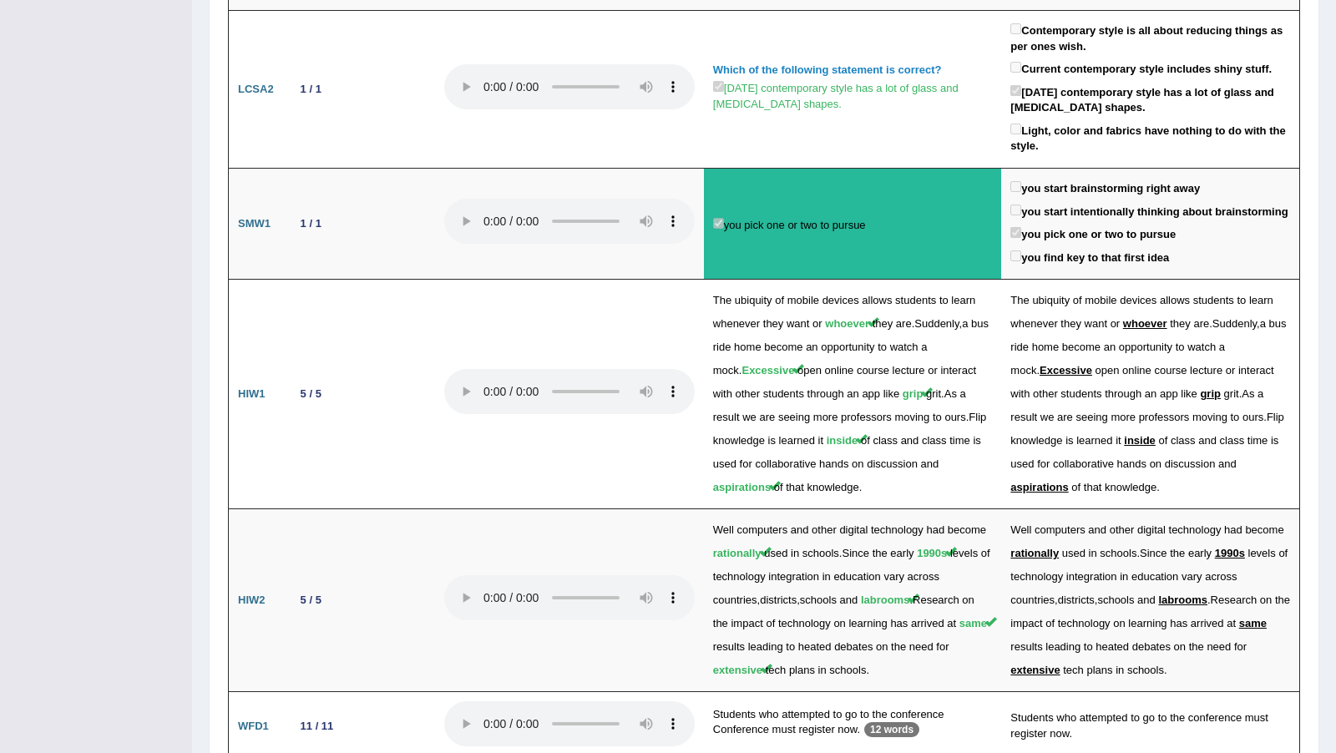
scroll to position [2374, 0]
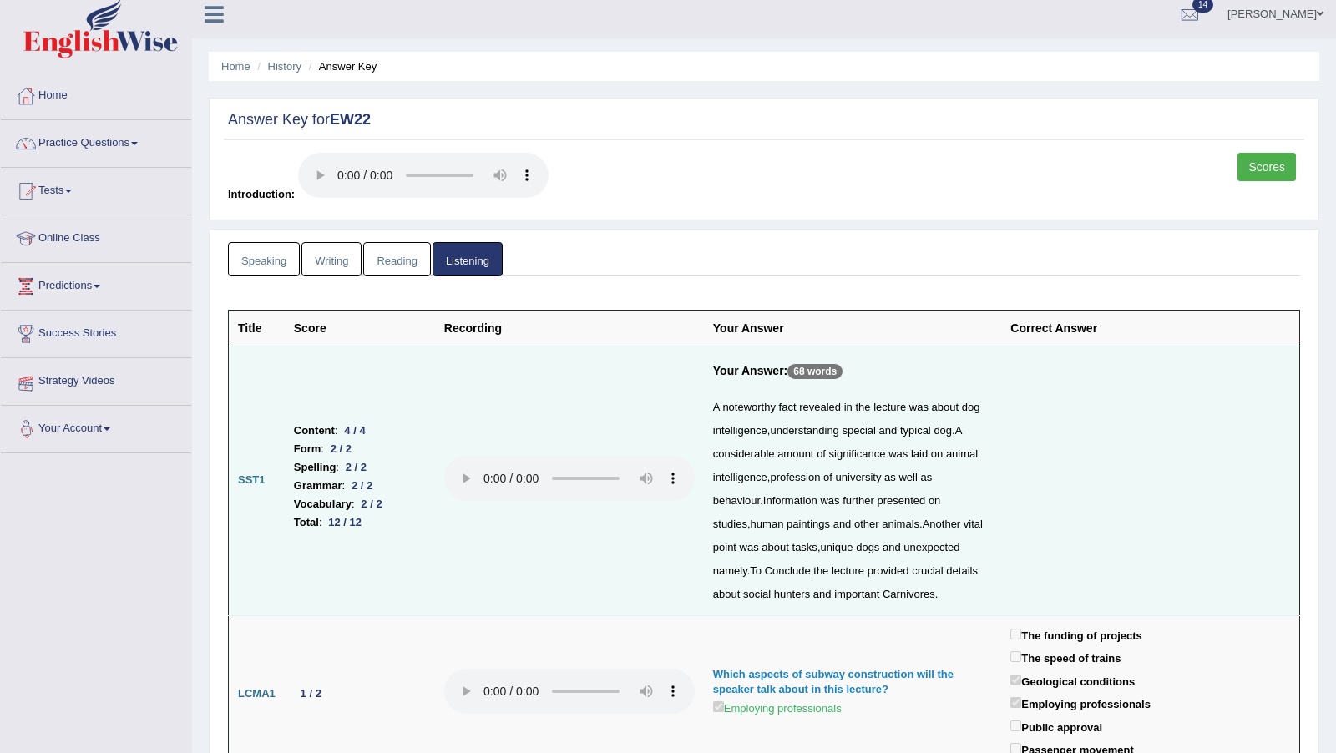
scroll to position [0, 0]
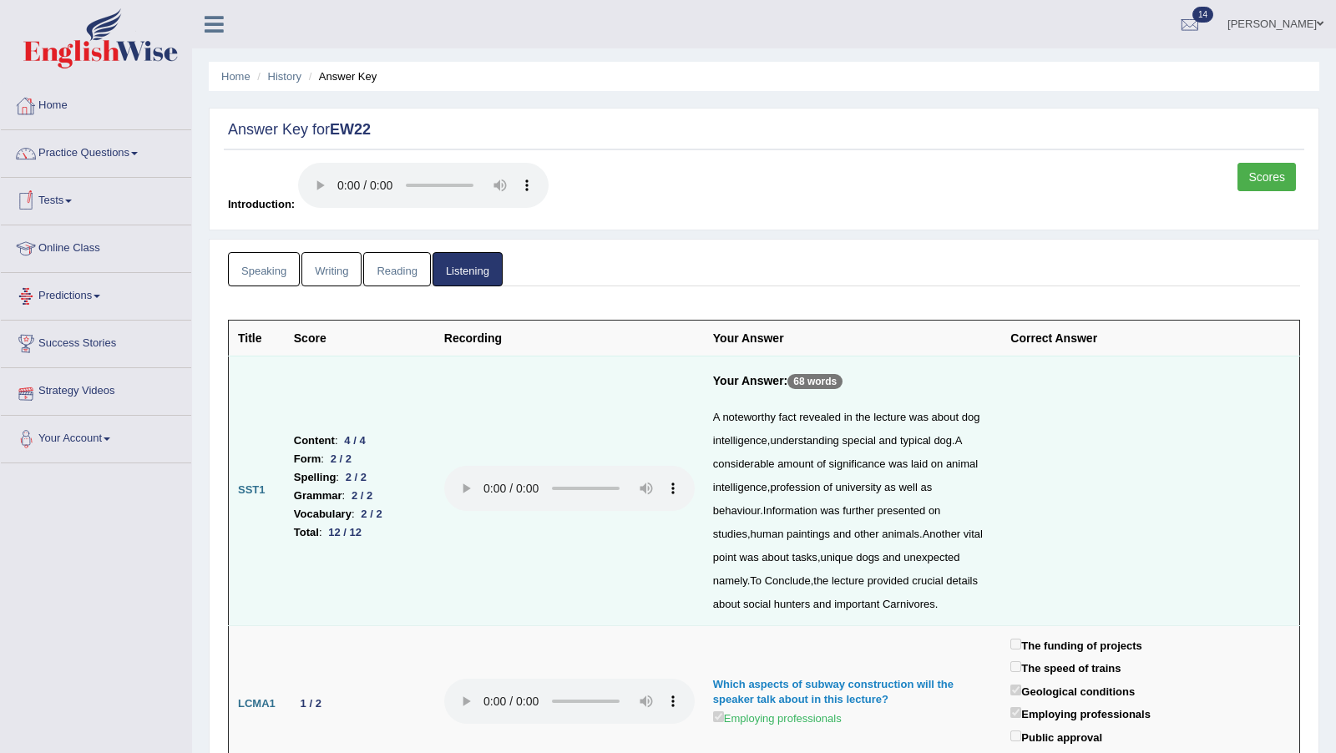
click at [381, 269] on link "Reading" at bounding box center [396, 269] width 67 height 34
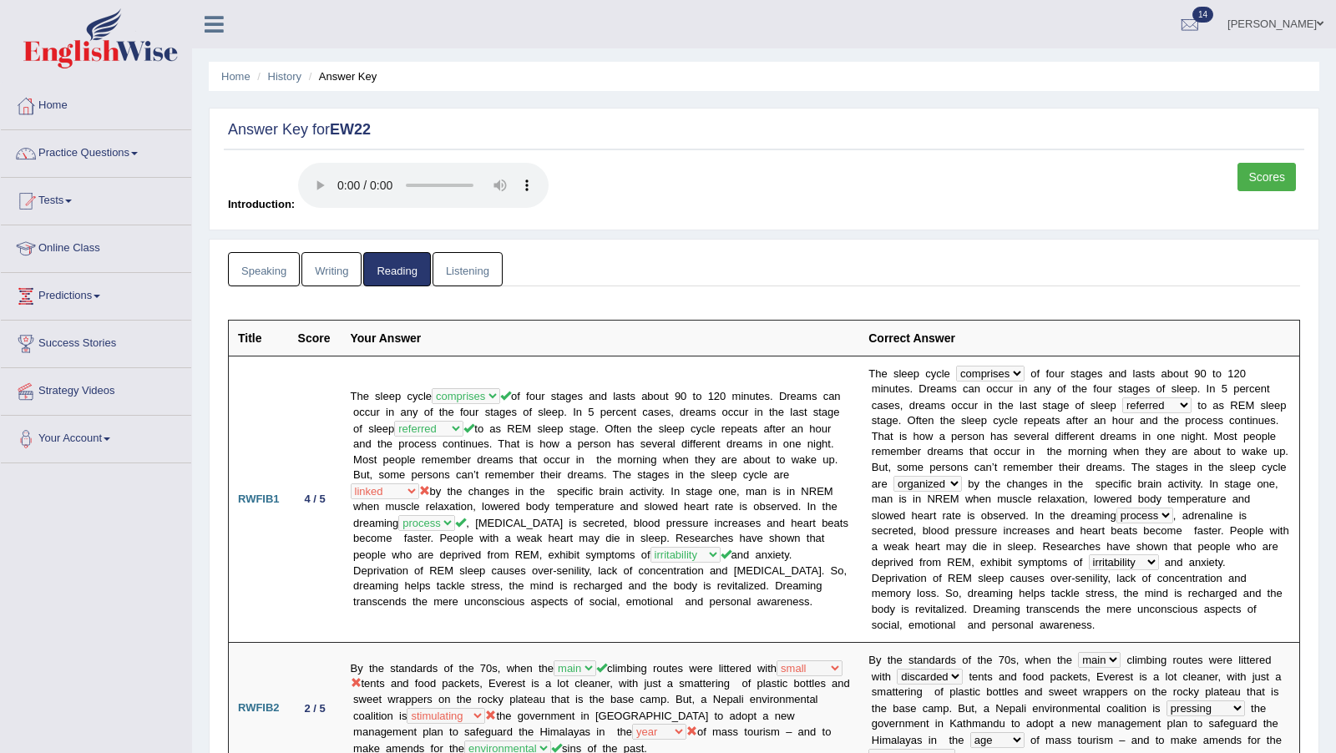
click at [271, 274] on link "Speaking" at bounding box center [264, 269] width 72 height 34
